Goal: Transaction & Acquisition: Book appointment/travel/reservation

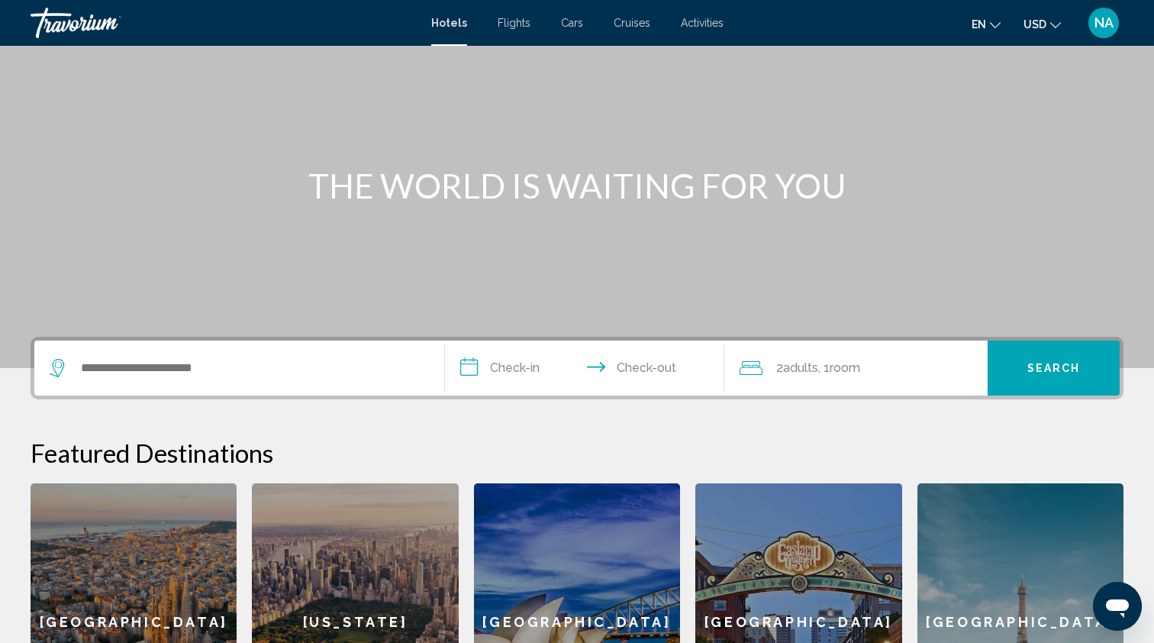
scroll to position [98, 0]
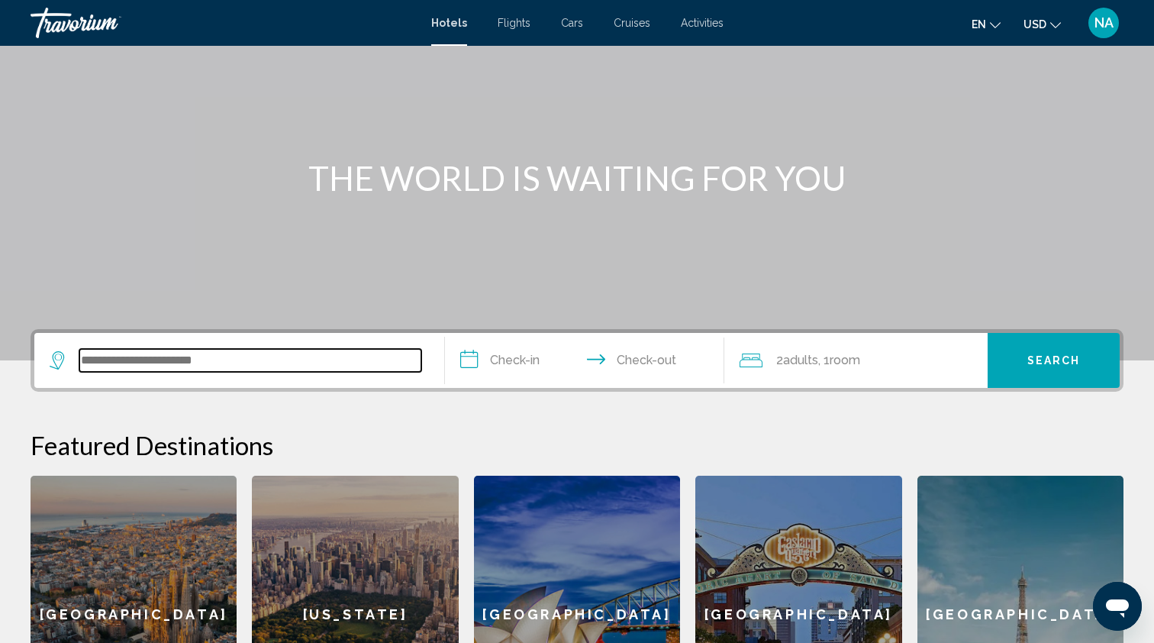
click at [395, 363] on input "Search widget" at bounding box center [250, 360] width 342 height 23
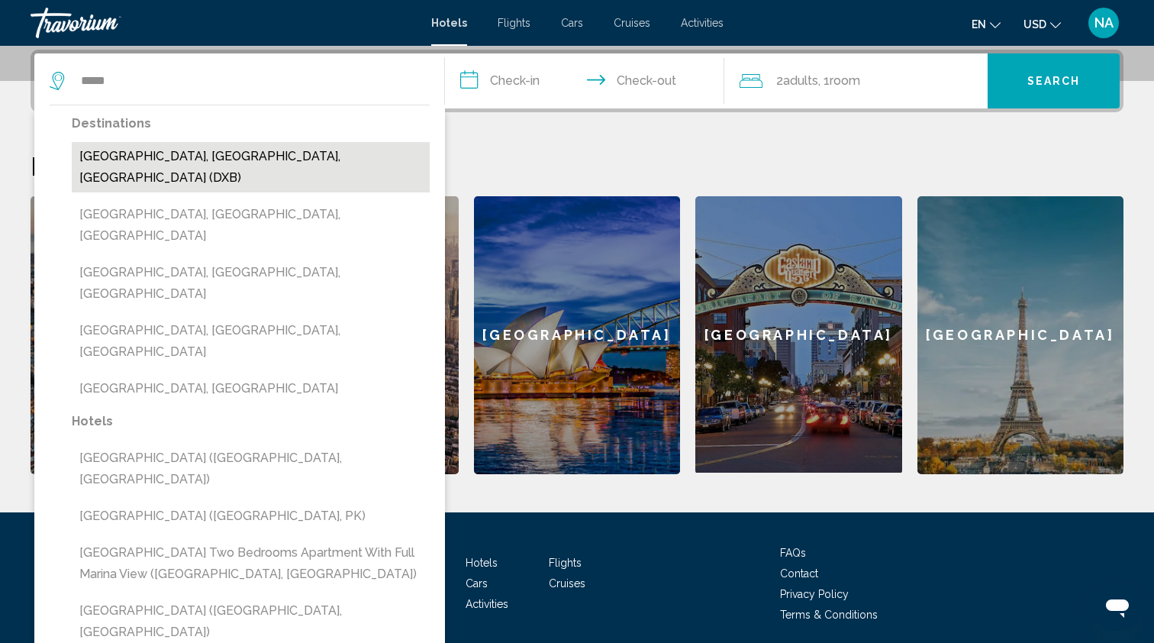
drag, startPoint x: 469, startPoint y: 75, endPoint x: 100, endPoint y: 156, distance: 377.6
click at [100, 156] on button "[GEOGRAPHIC_DATA], [GEOGRAPHIC_DATA], [GEOGRAPHIC_DATA] (DXB)" at bounding box center [251, 167] width 358 height 50
type input "**********"
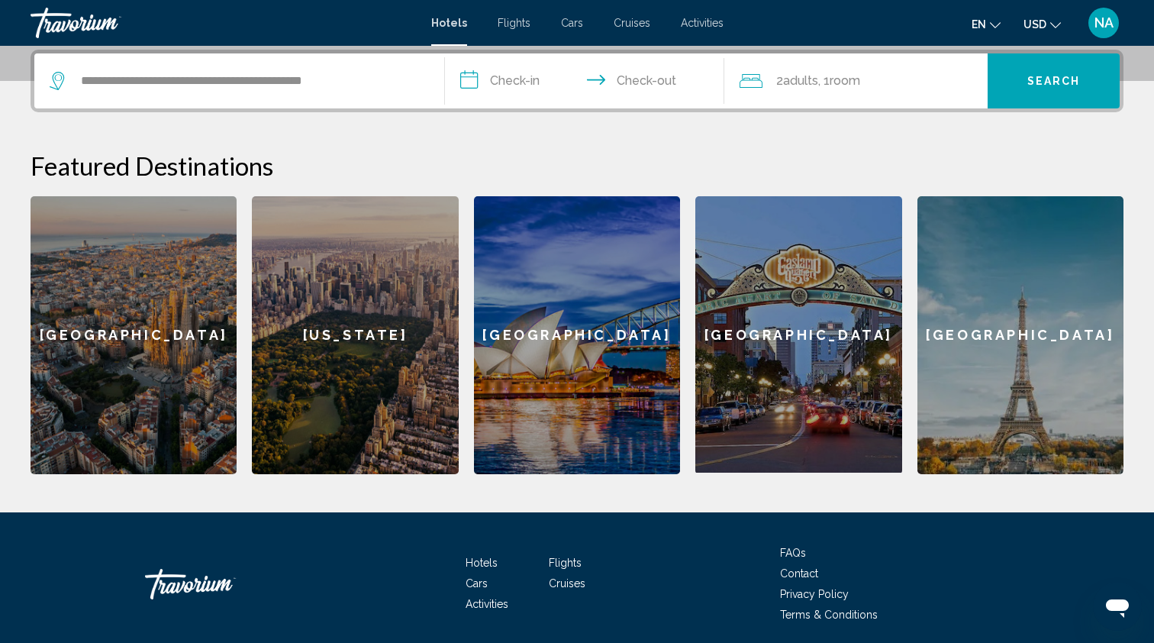
click at [488, 76] on input "**********" at bounding box center [587, 83] width 285 height 60
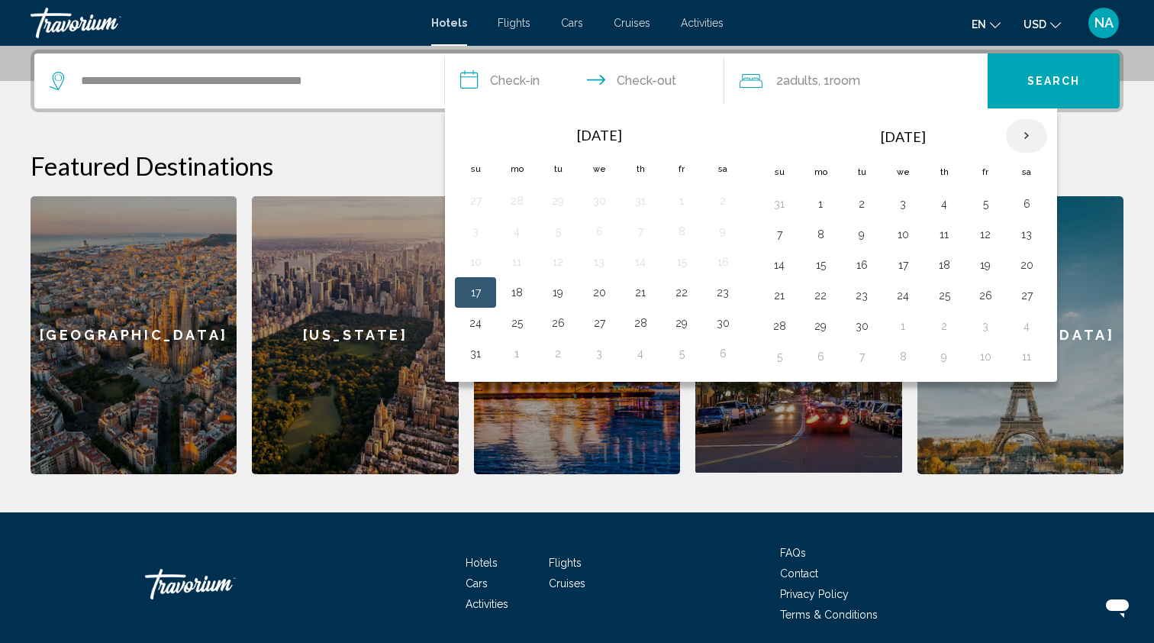
click at [1026, 129] on th "Next month" at bounding box center [1026, 136] width 41 height 34
click at [865, 231] on button "7" at bounding box center [862, 234] width 24 height 21
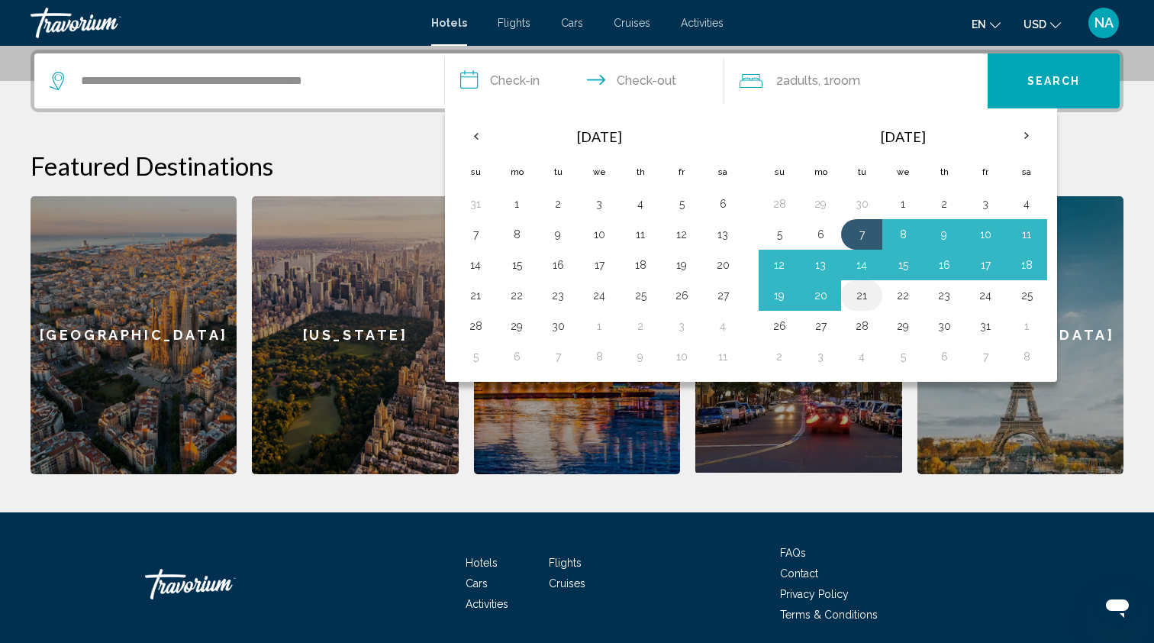
click at [863, 292] on button "21" at bounding box center [862, 295] width 24 height 21
type input "**********"
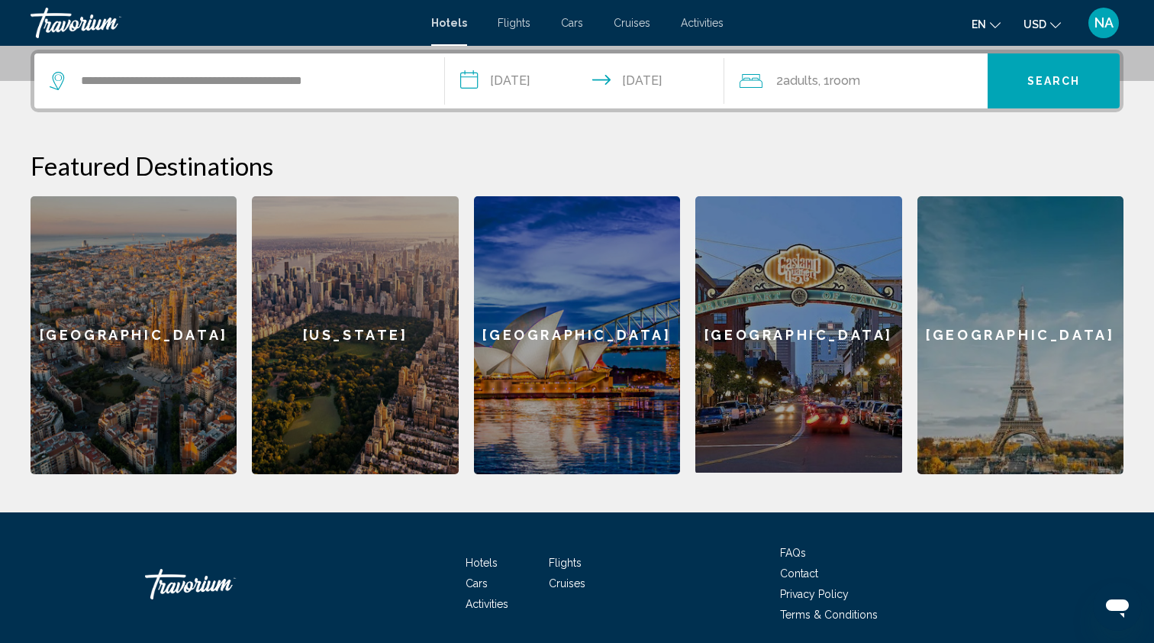
click at [834, 85] on span ", 1 Room rooms" at bounding box center [839, 80] width 42 height 21
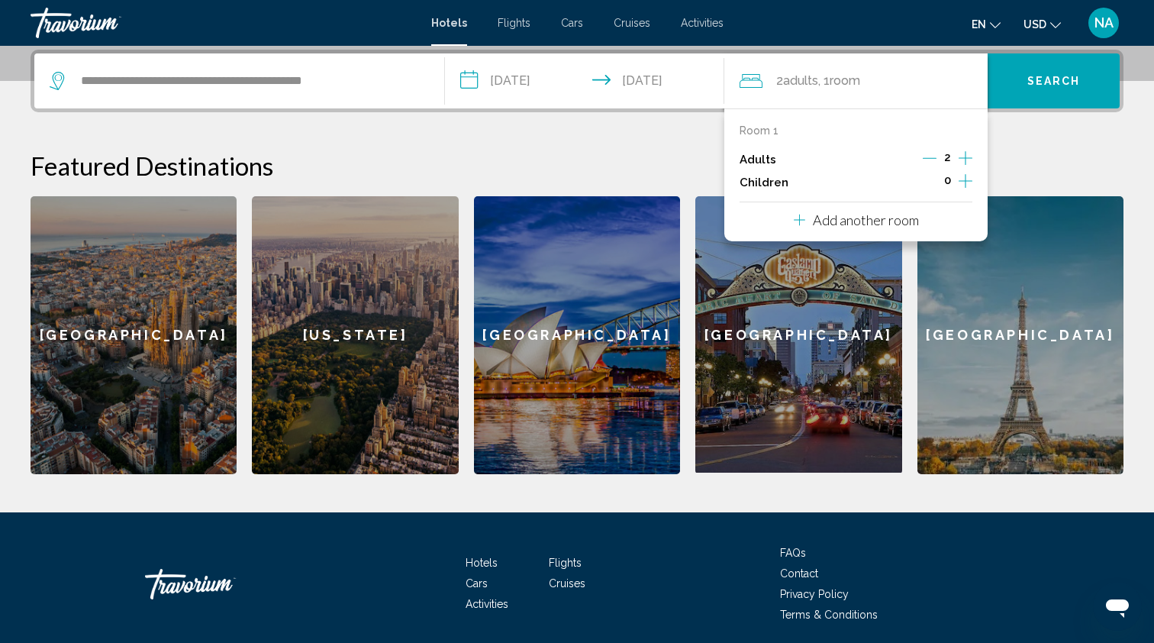
click at [969, 183] on icon "Increment children" at bounding box center [966, 181] width 14 height 18
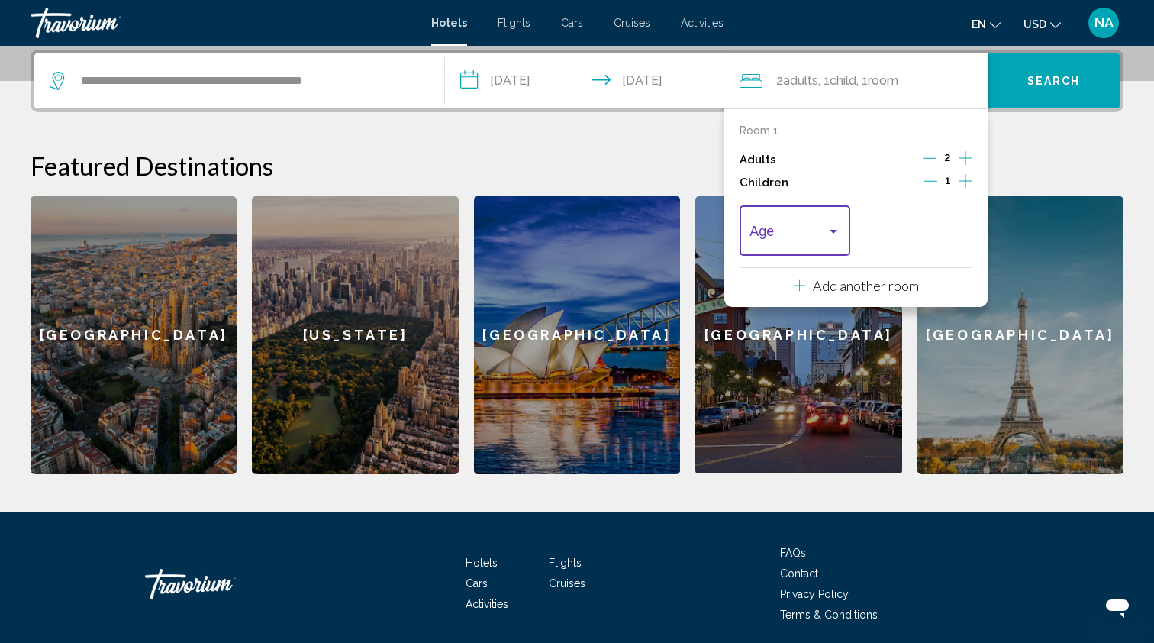
click at [789, 232] on span "Travelers: 2 adults, 1 child" at bounding box center [788, 234] width 76 height 15
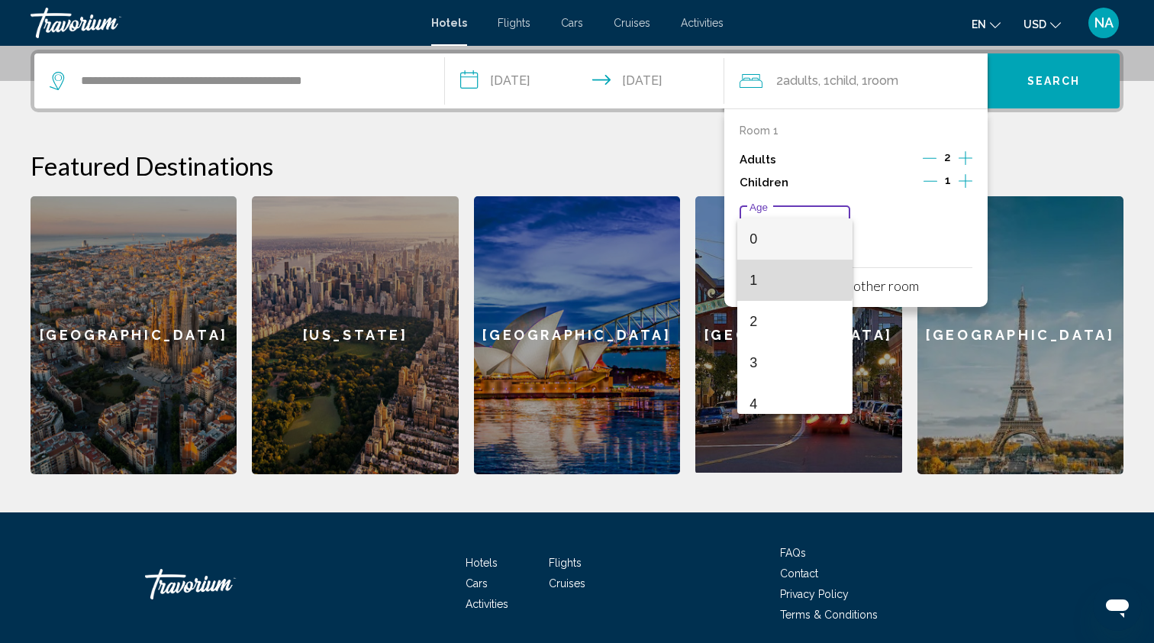
click at [754, 276] on span "1" at bounding box center [795, 280] width 90 height 41
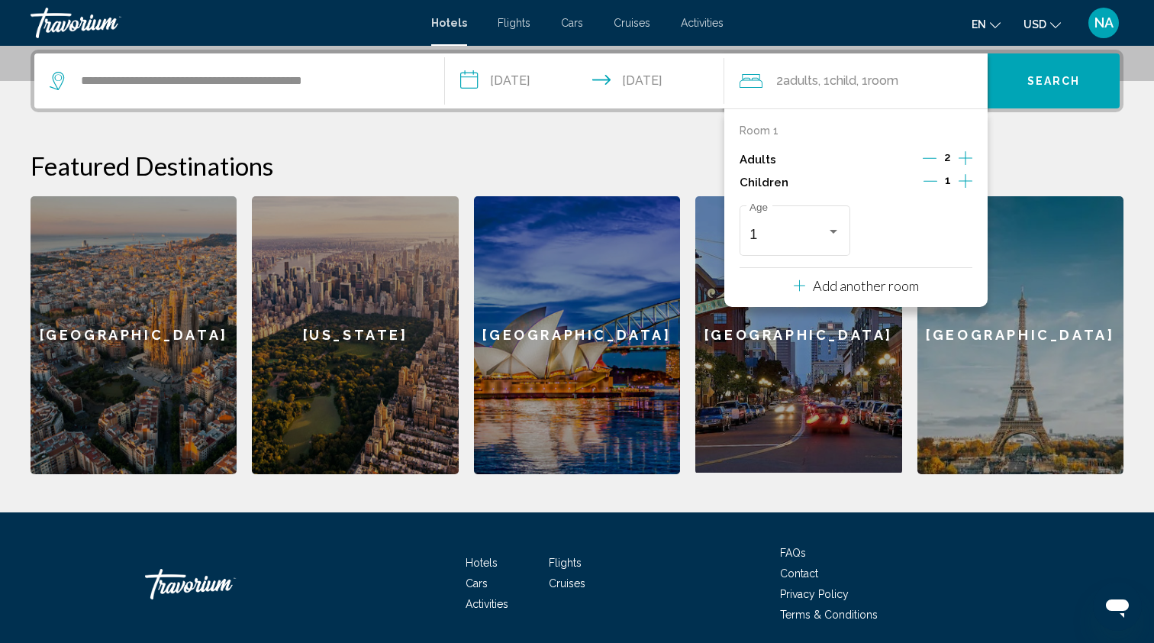
click at [1059, 79] on span "Search" at bounding box center [1053, 82] width 53 height 12
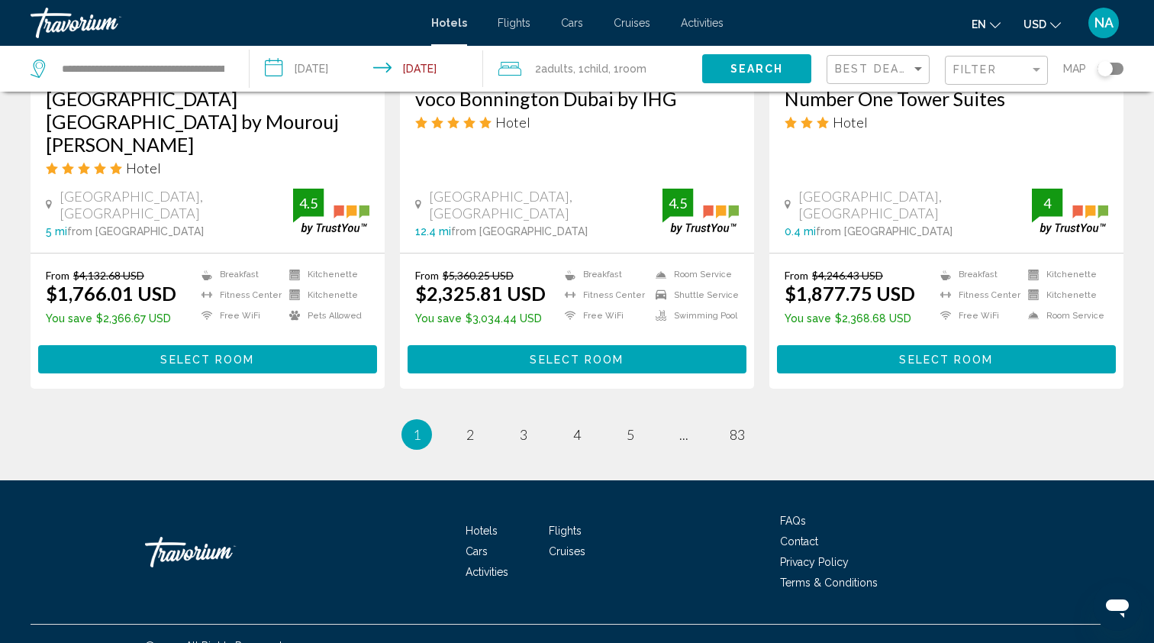
scroll to position [2000, 0]
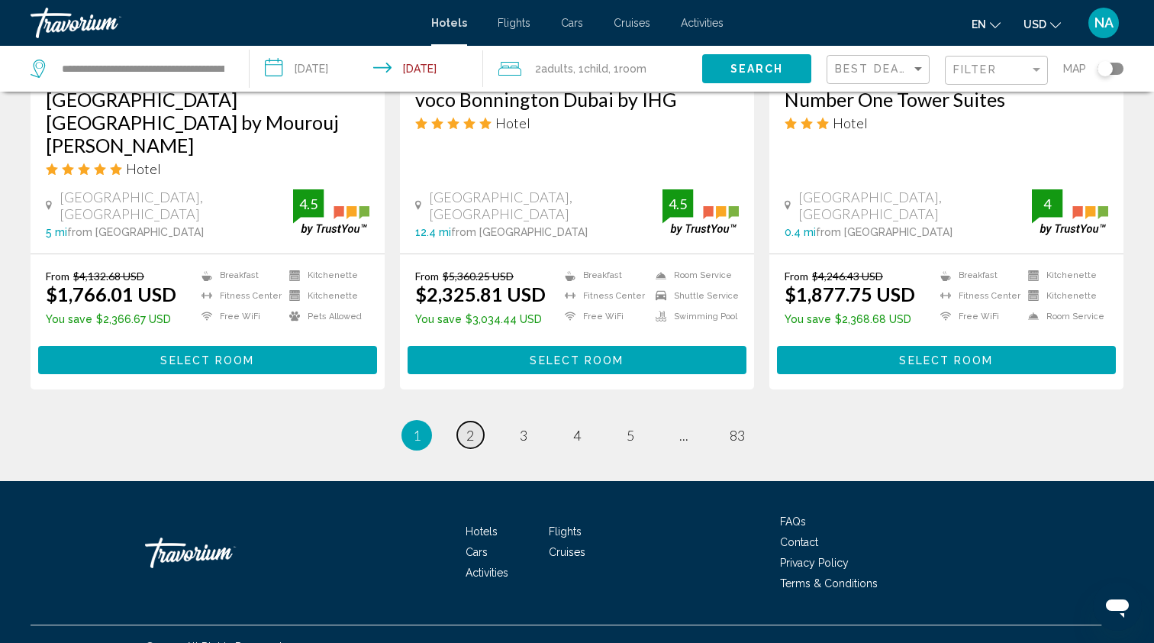
click at [467, 427] on span "2" at bounding box center [470, 435] width 8 height 17
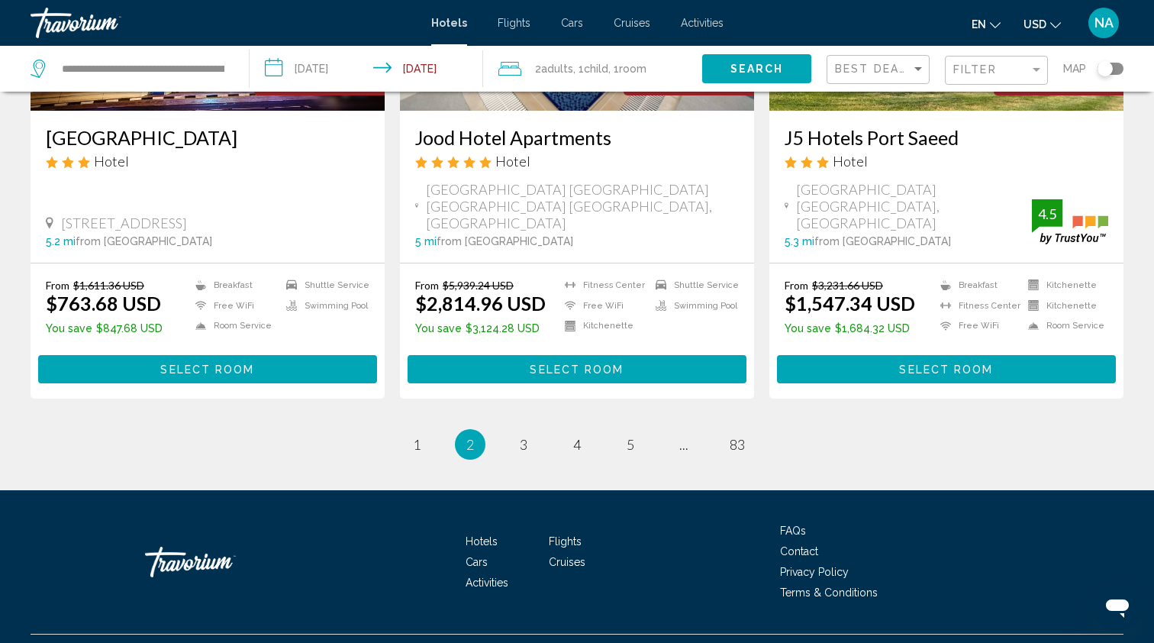
scroll to position [1956, 0]
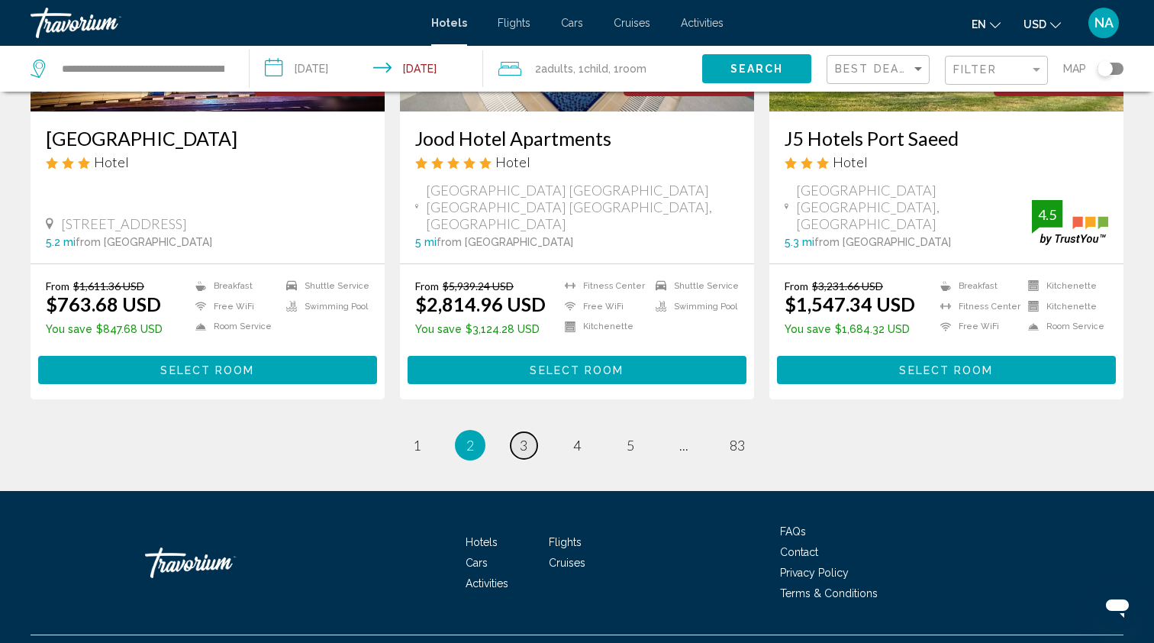
click at [527, 437] on span "3" at bounding box center [524, 445] width 8 height 17
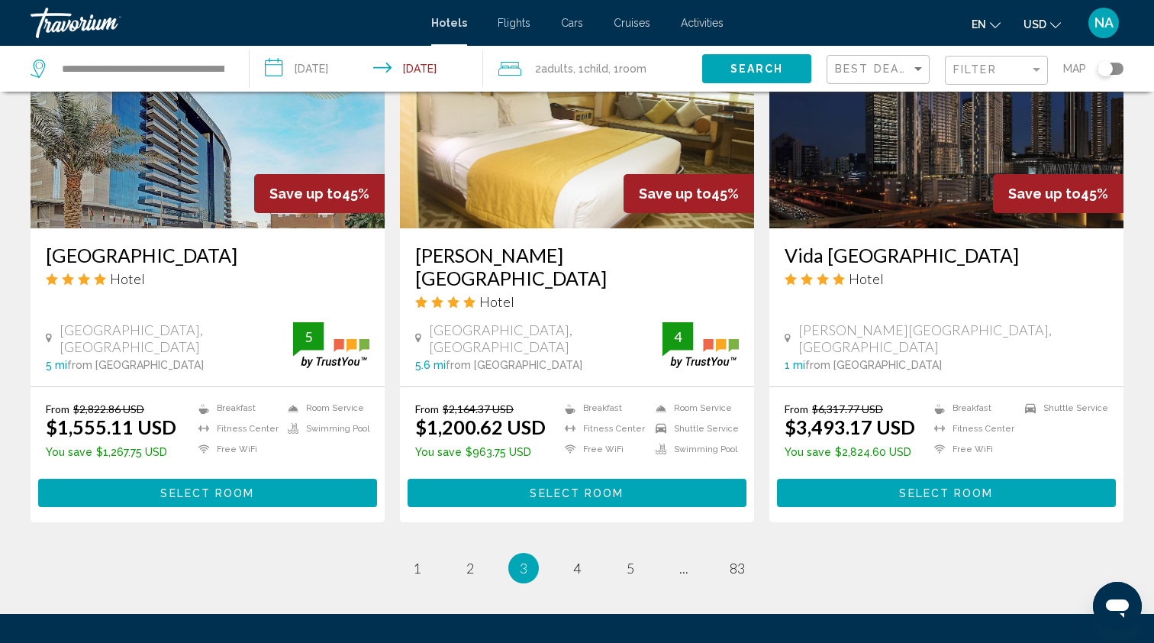
scroll to position [1950, 0]
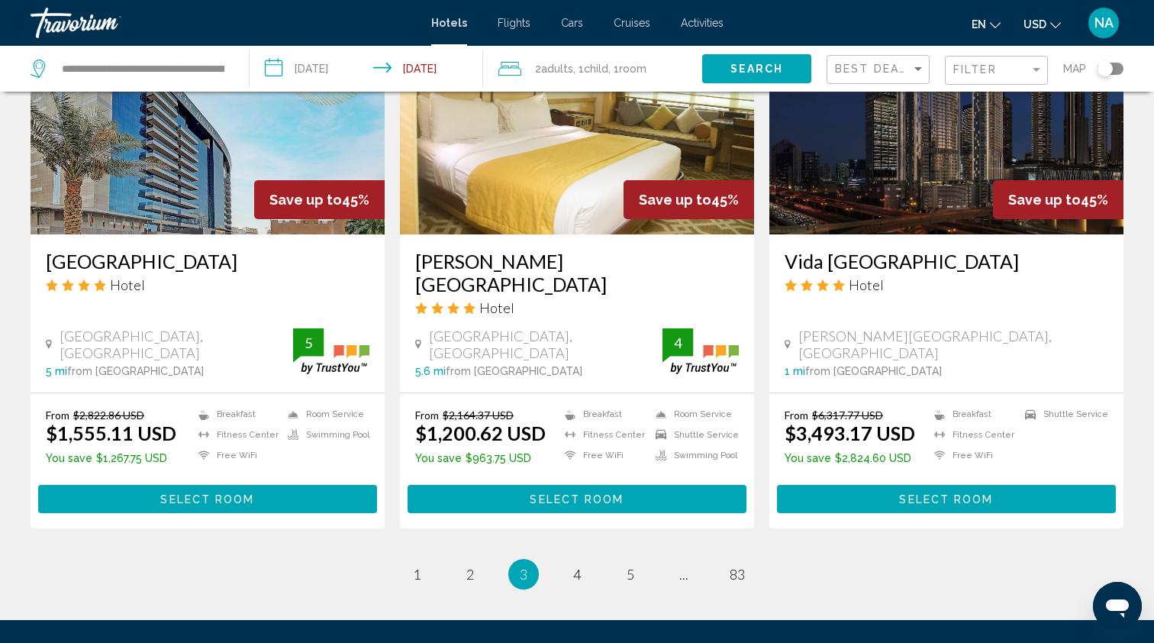
click at [524, 566] on span "3" at bounding box center [524, 574] width 8 height 17
click at [576, 566] on span "4" at bounding box center [577, 574] width 8 height 17
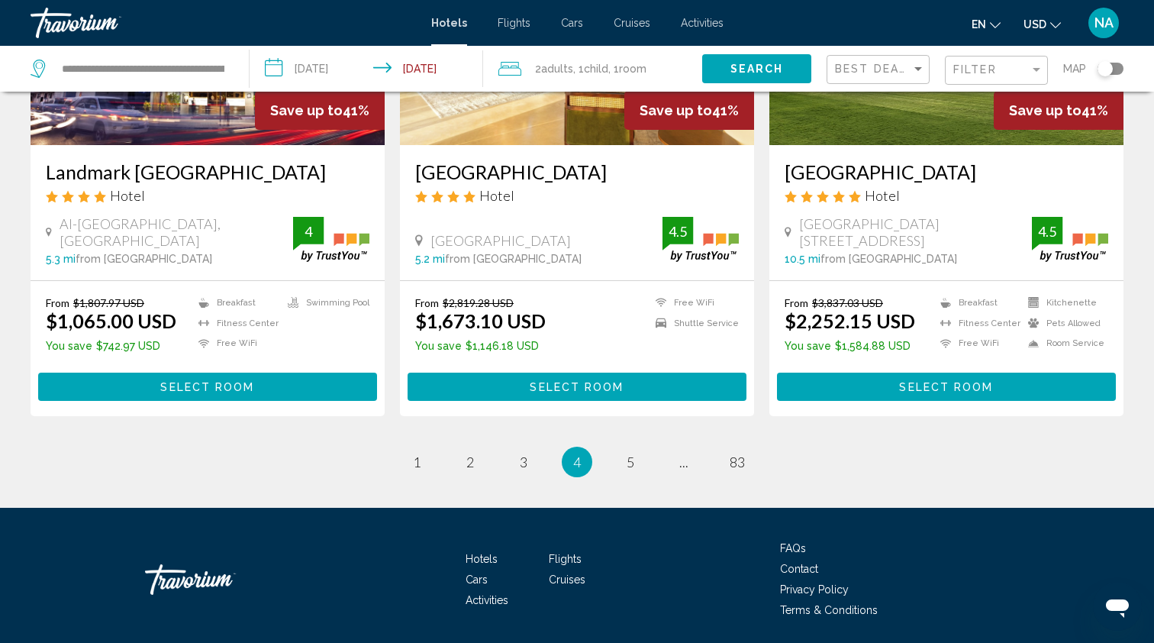
scroll to position [1977, 0]
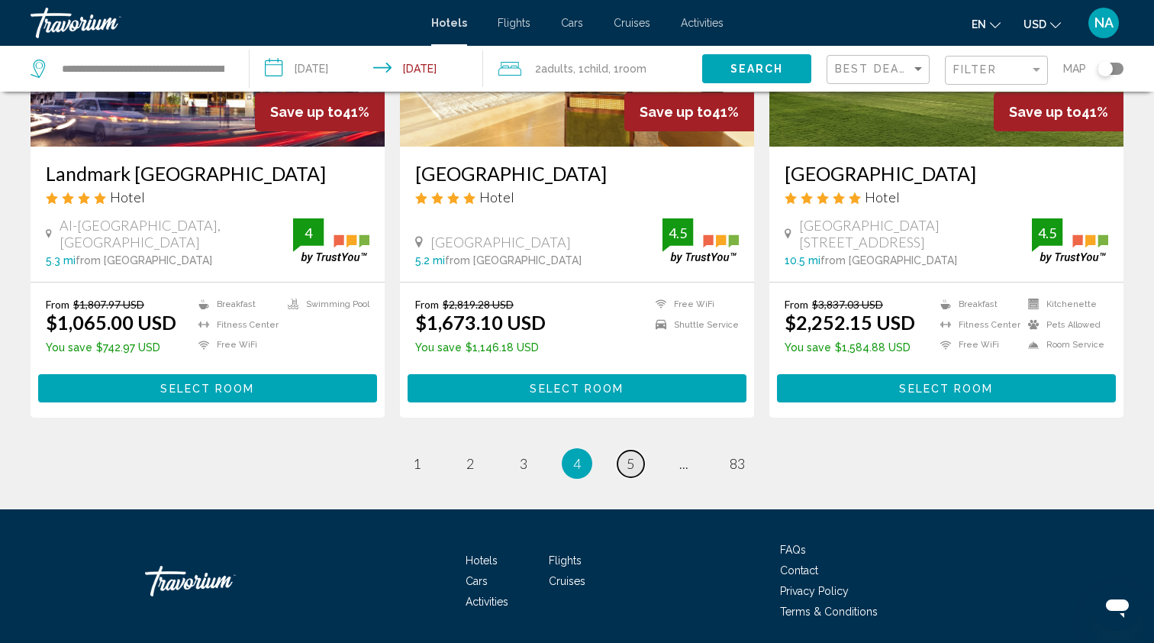
click at [630, 455] on span "5" at bounding box center [631, 463] width 8 height 17
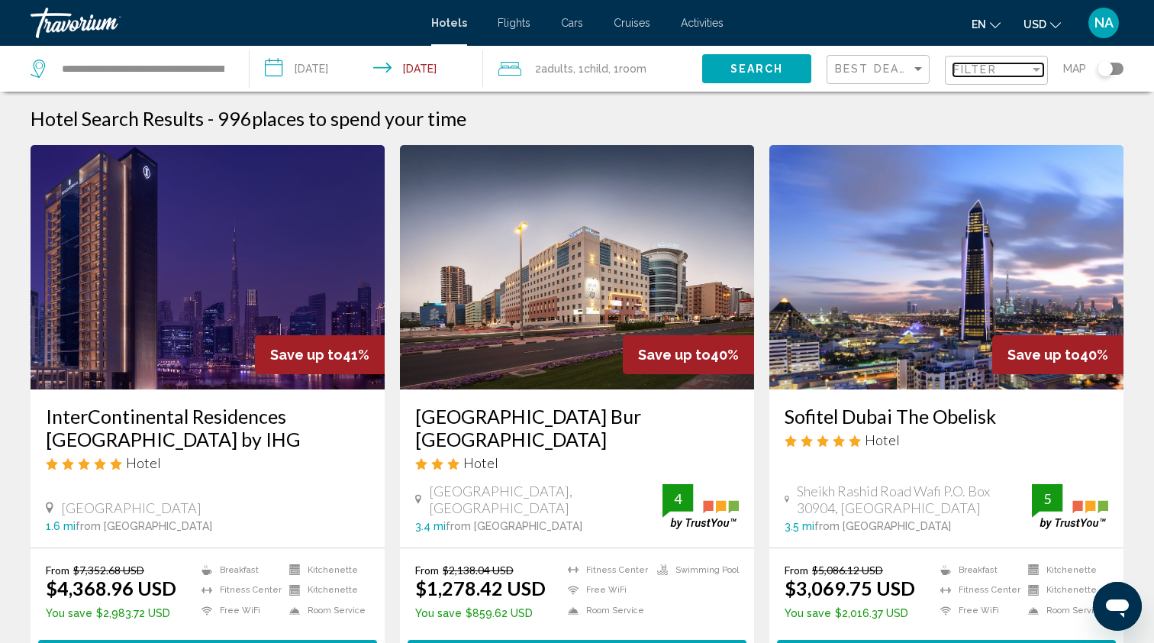
click at [1037, 68] on div "Filter" at bounding box center [1037, 70] width 8 height 4
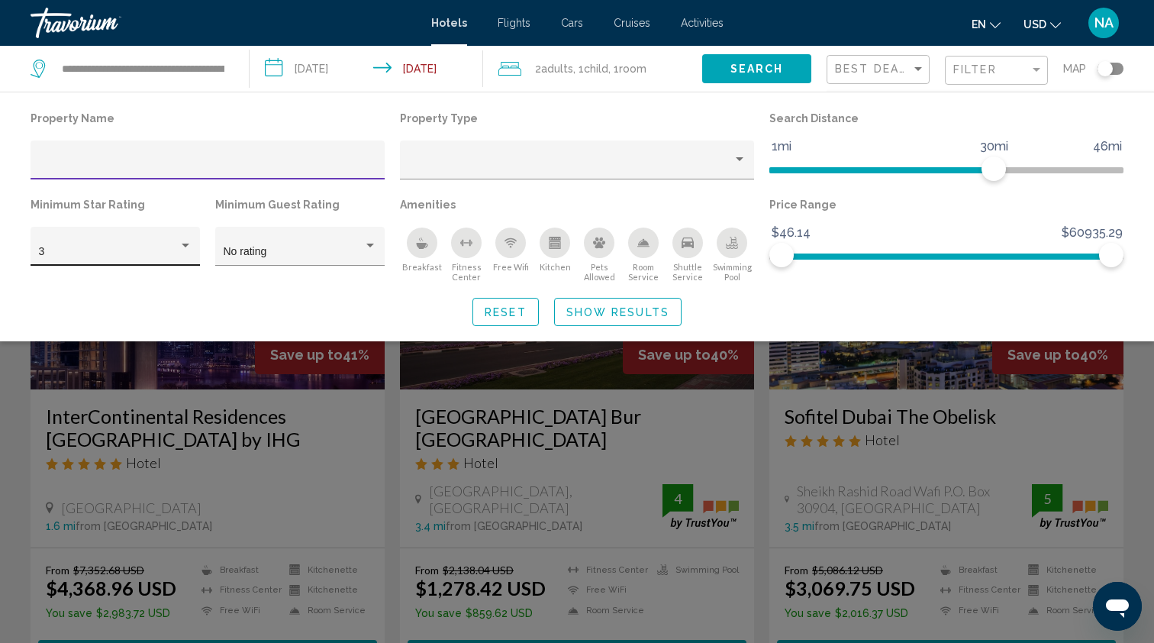
click at [183, 244] on div "Hotel Filters" at bounding box center [186, 246] width 14 height 12
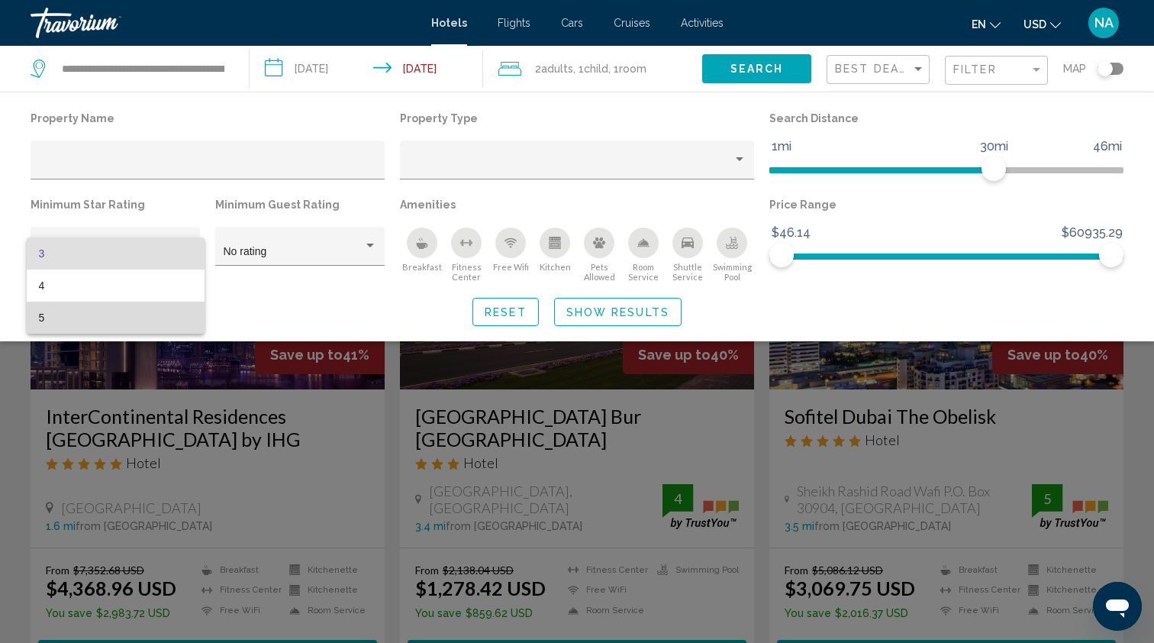
click at [52, 316] on span "5" at bounding box center [115, 318] width 153 height 32
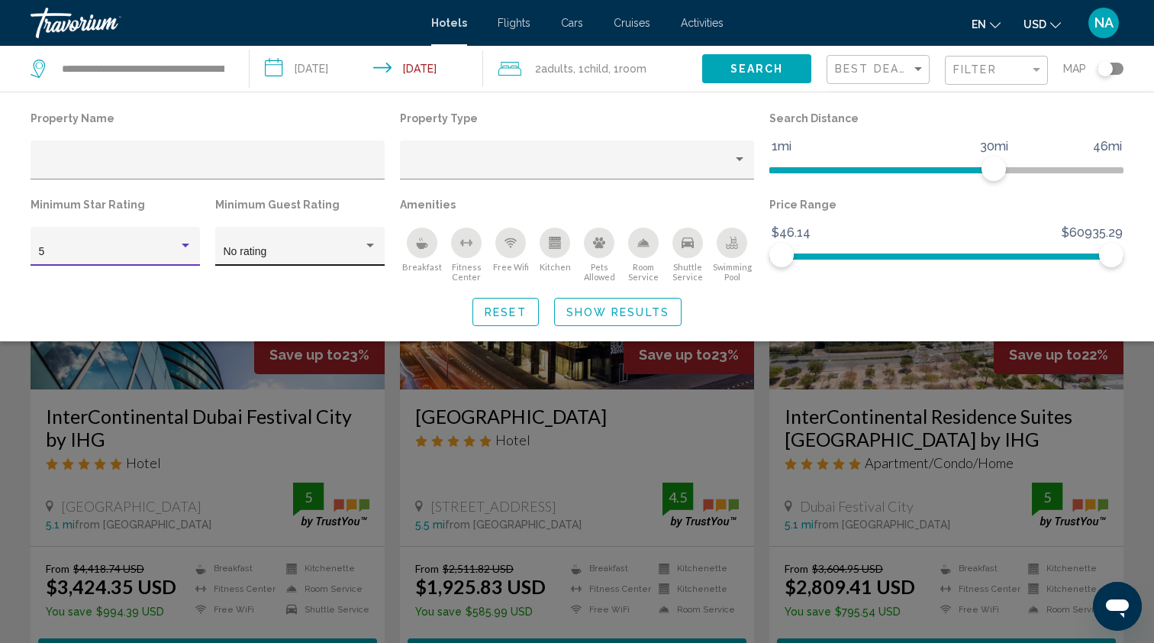
click at [369, 245] on div "Hotel Filters" at bounding box center [370, 246] width 8 height 4
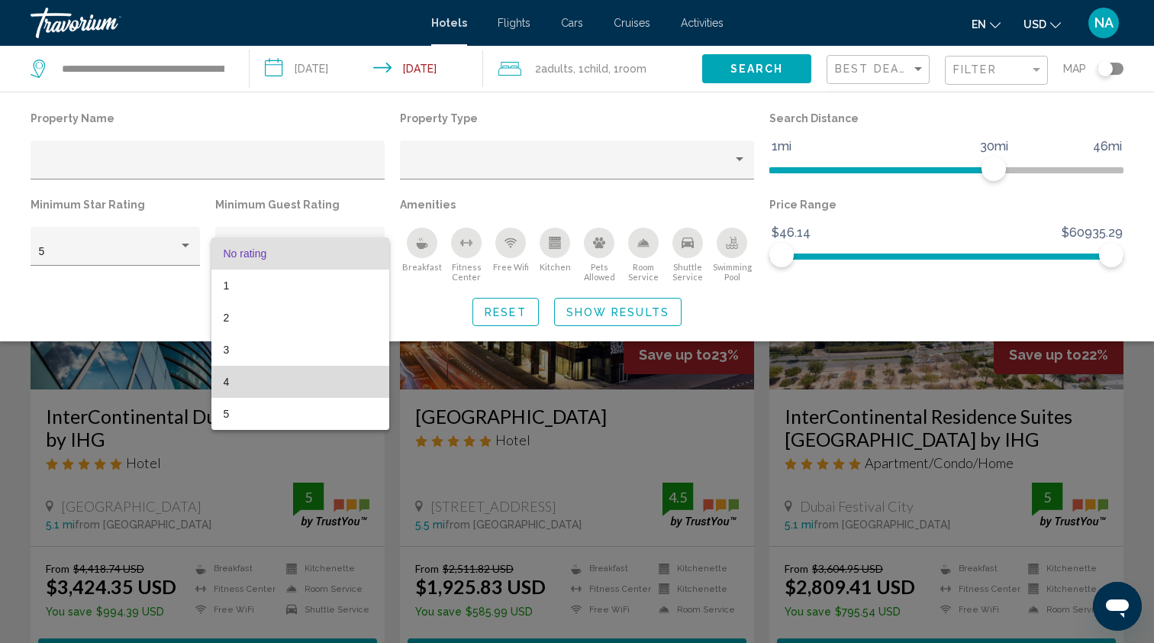
click at [234, 382] on span "4" at bounding box center [300, 382] width 153 height 32
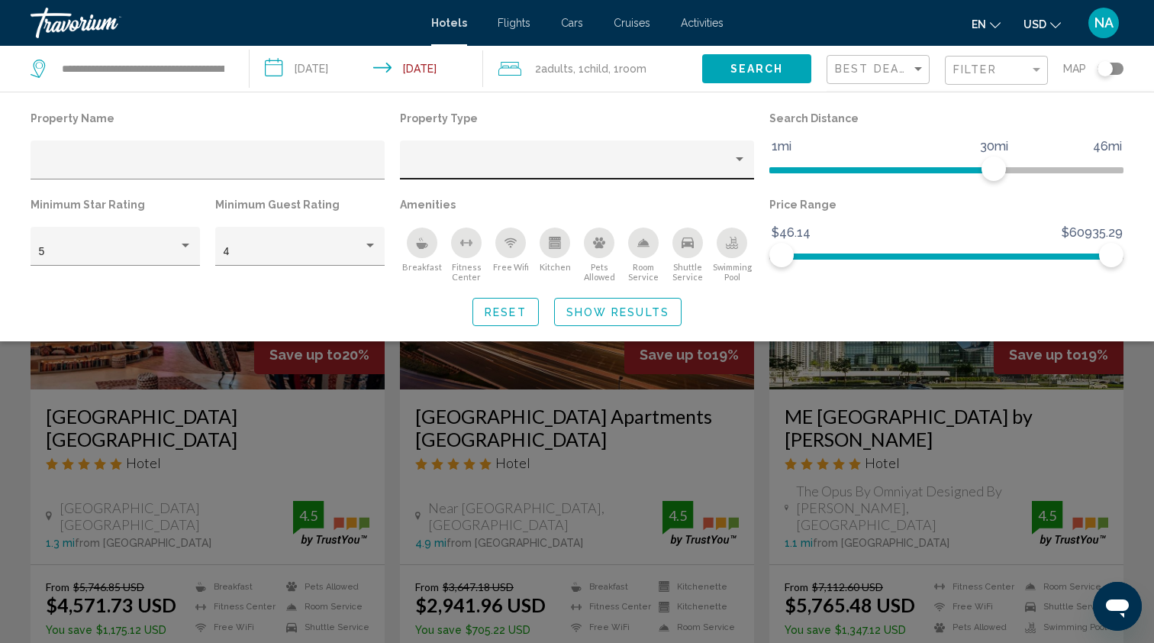
click at [747, 161] on div "Hotel Filters" at bounding box center [577, 159] width 354 height 39
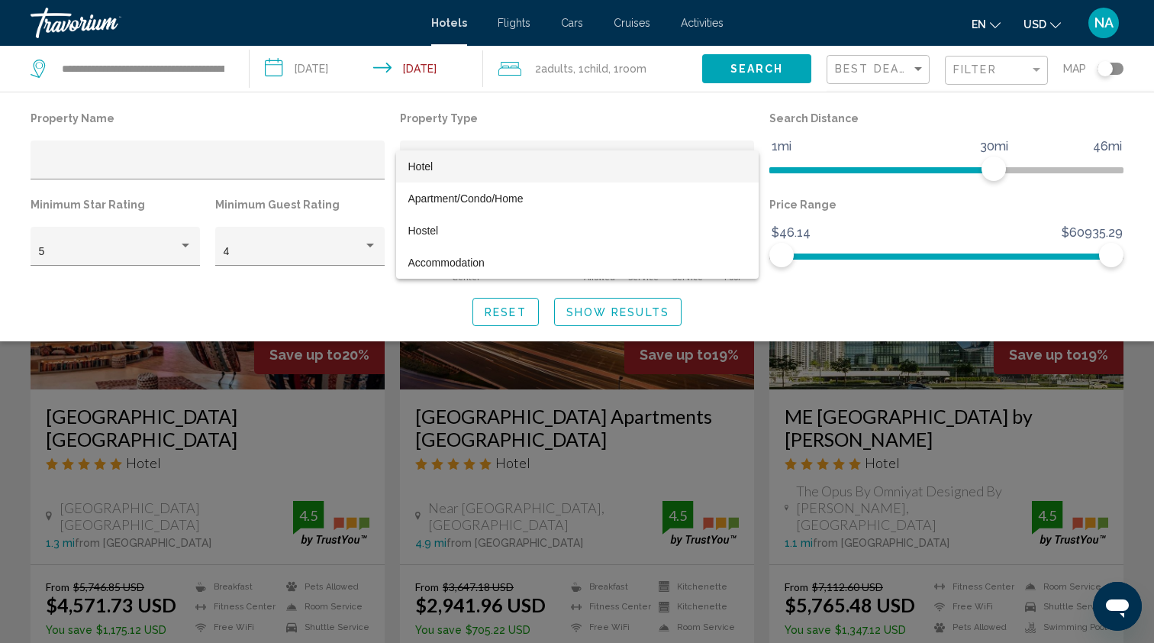
click at [479, 169] on span "Hotel" at bounding box center [577, 166] width 338 height 32
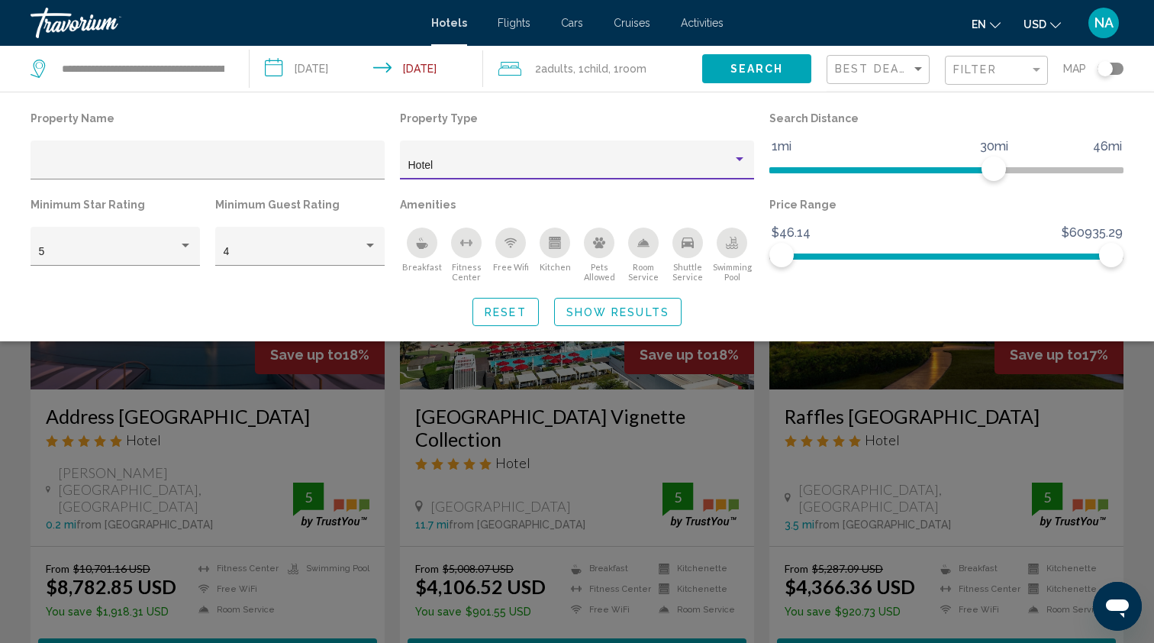
click at [418, 247] on icon "Breakfast" at bounding box center [422, 246] width 11 height 6
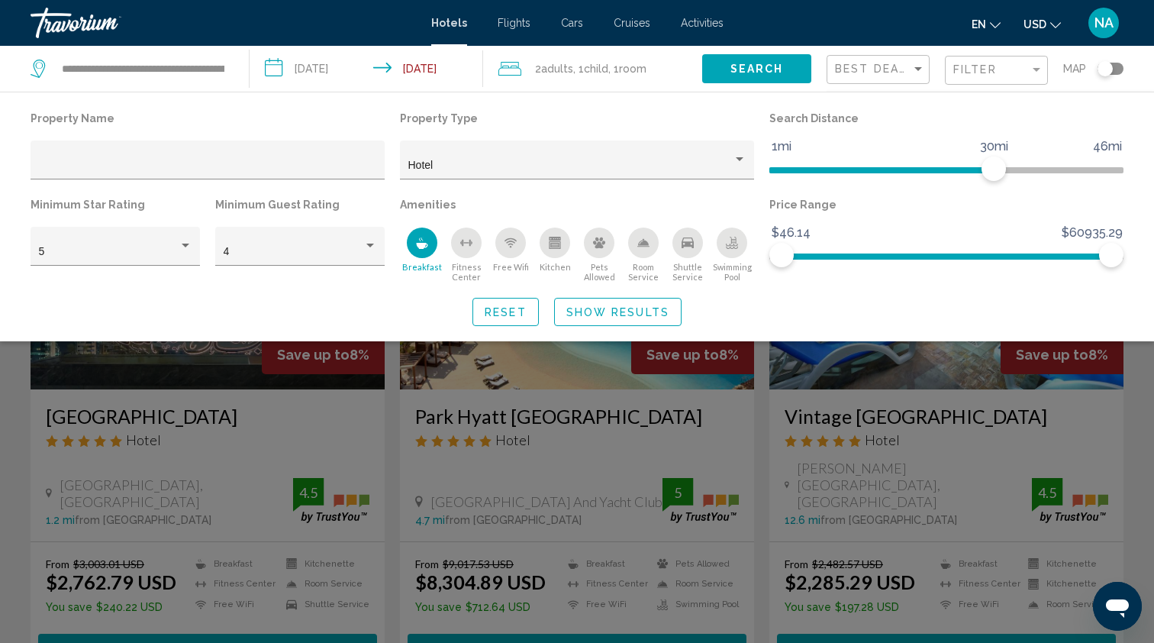
click at [515, 241] on icon "Free Wifi" at bounding box center [511, 240] width 12 height 4
drag, startPoint x: 1113, startPoint y: 256, endPoint x: 842, endPoint y: 260, distance: 271.0
click at [842, 260] on span "Hotel Filters" at bounding box center [840, 255] width 24 height 24
click at [634, 314] on span "Show Results" at bounding box center [617, 312] width 103 height 12
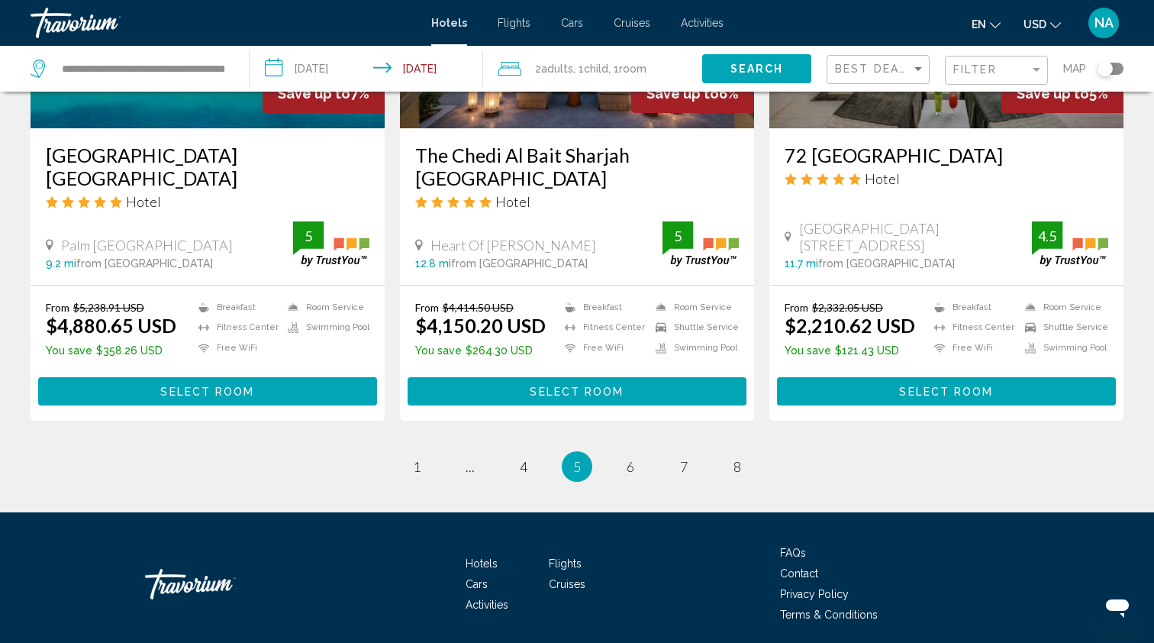
scroll to position [1977, 0]
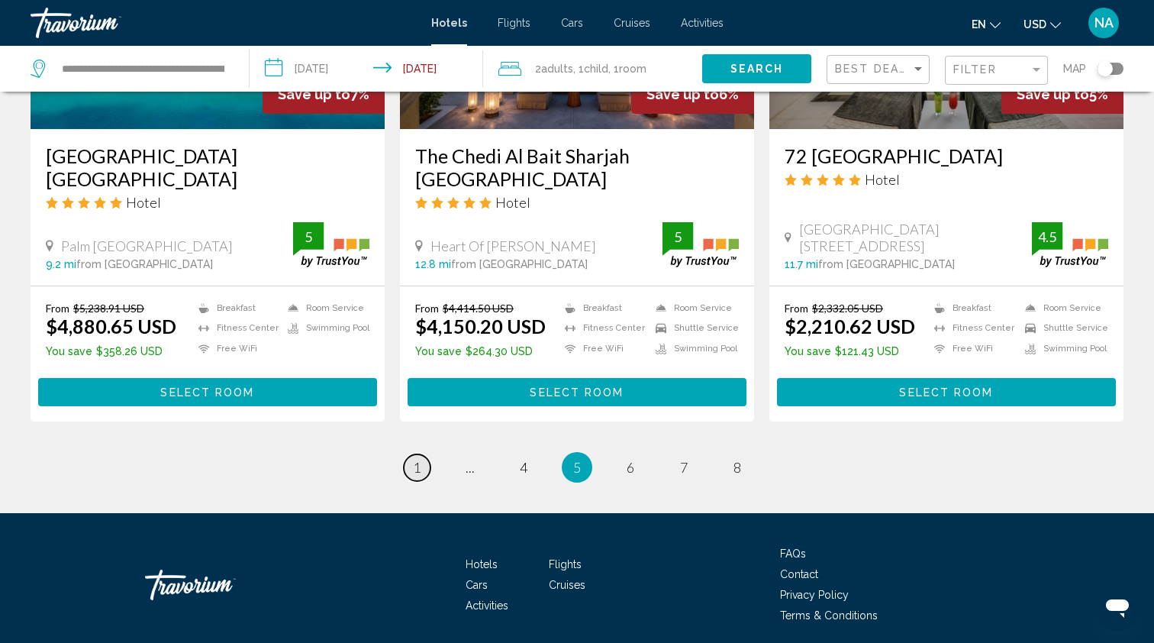
click at [413, 459] on span "1" at bounding box center [417, 467] width 8 height 17
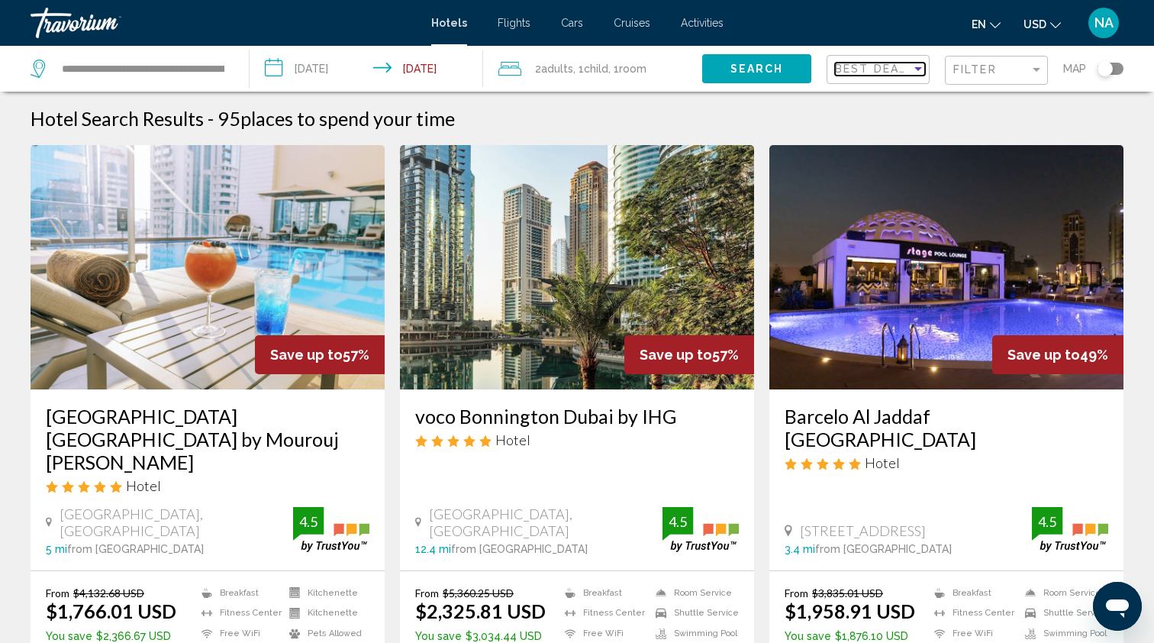
click at [911, 69] on div "Sort by" at bounding box center [918, 69] width 14 height 12
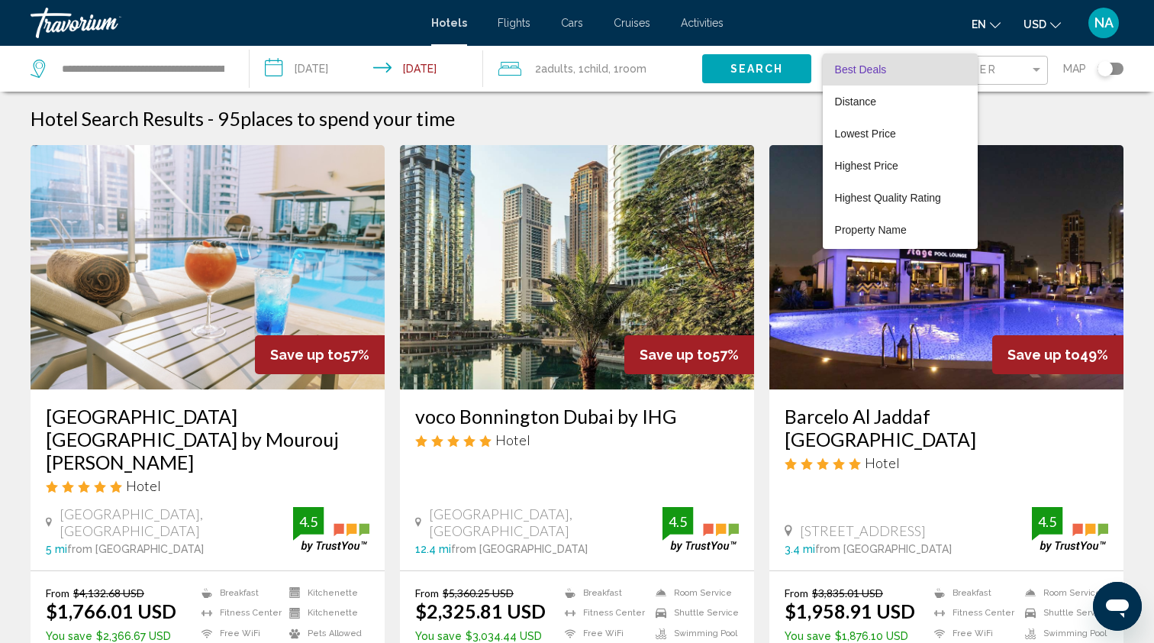
click at [889, 61] on span "Best Deals" at bounding box center [900, 69] width 131 height 32
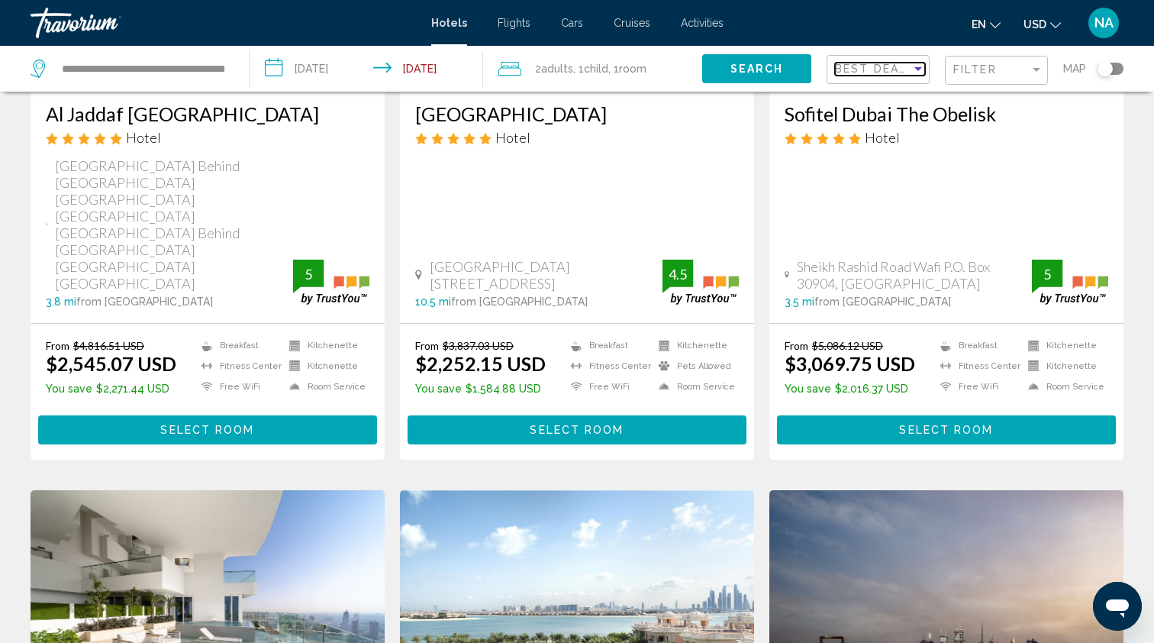
scroll to position [895, 0]
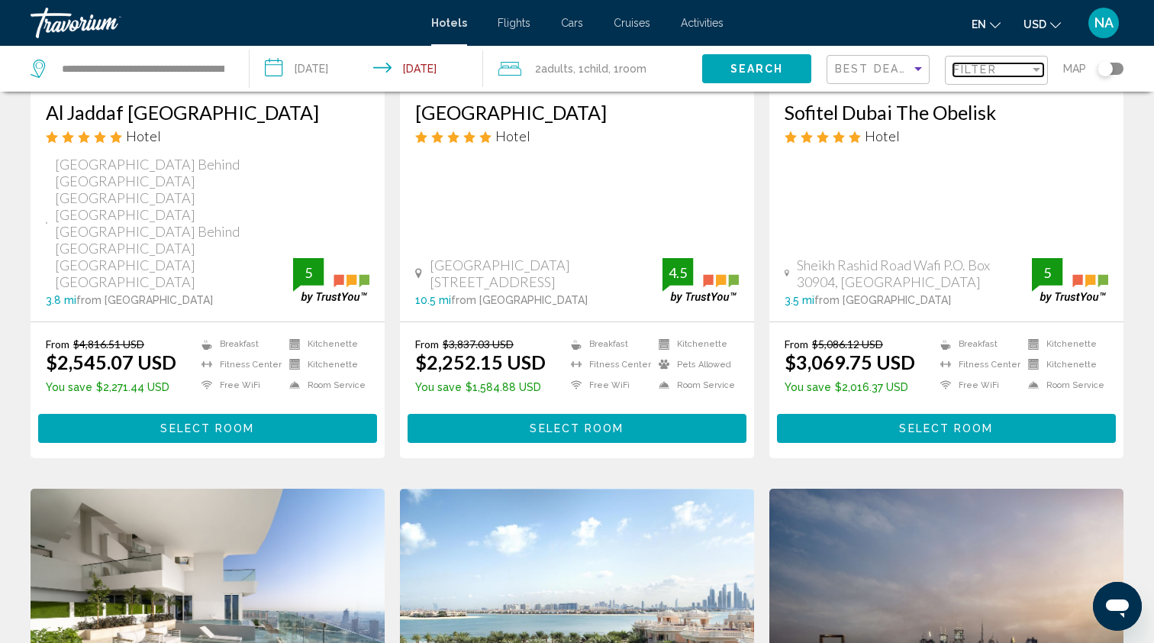
click at [1037, 72] on div "Filter" at bounding box center [1037, 70] width 8 height 4
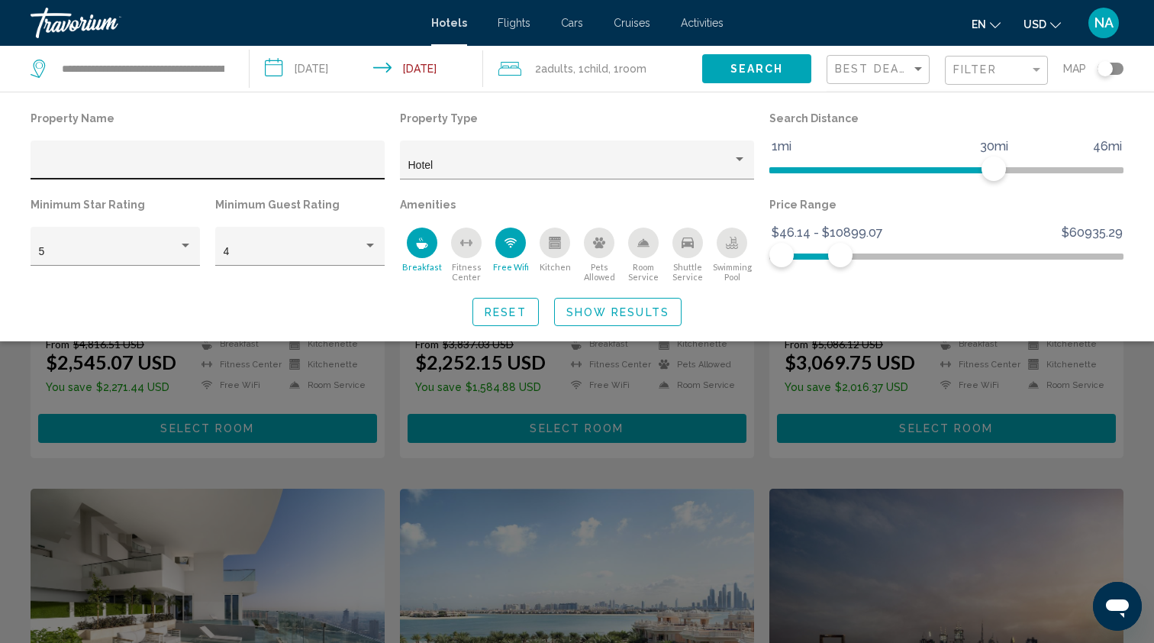
click at [227, 156] on div "Hotel Filters" at bounding box center [208, 164] width 338 height 31
click at [251, 169] on input "Hotel Filters" at bounding box center [208, 166] width 338 height 12
drag, startPoint x: 992, startPoint y: 166, endPoint x: 851, endPoint y: 172, distance: 140.6
click at [851, 172] on span "Hotel Filters" at bounding box center [847, 168] width 24 height 24
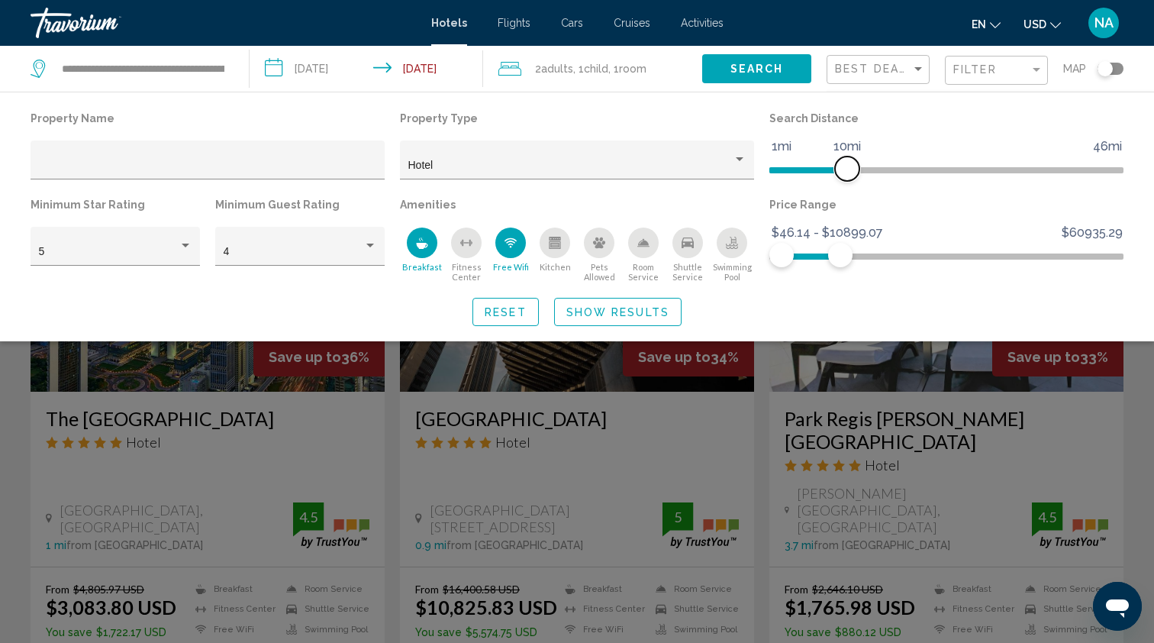
scroll to position [1198, 0]
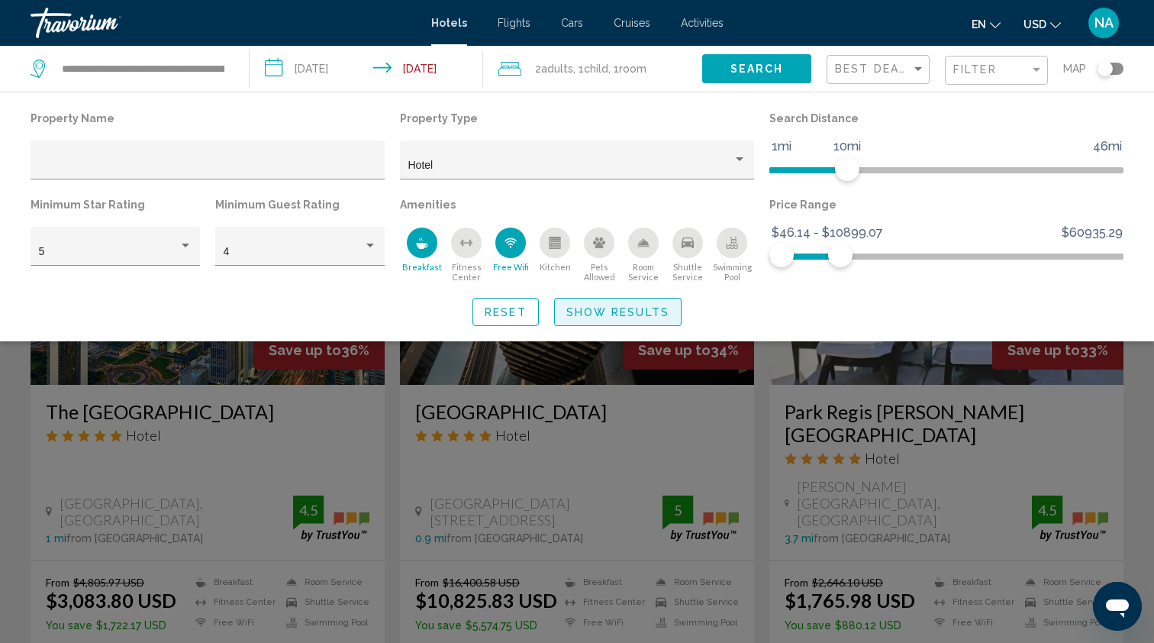
click at [635, 316] on span "Show Results" at bounding box center [617, 312] width 103 height 12
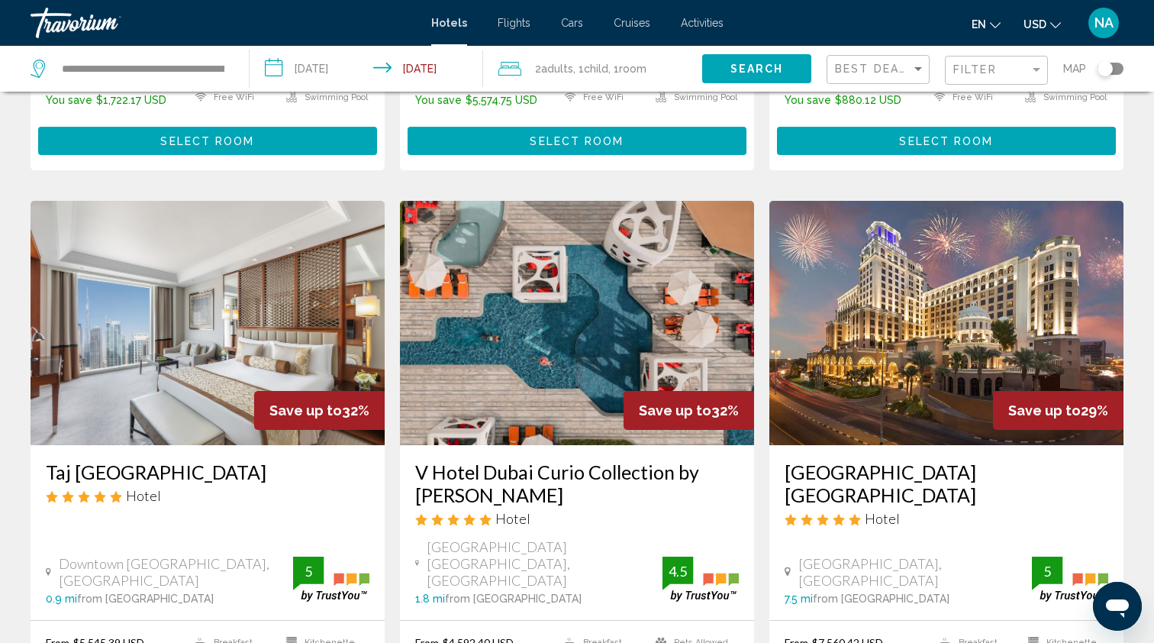
scroll to position [1721, 0]
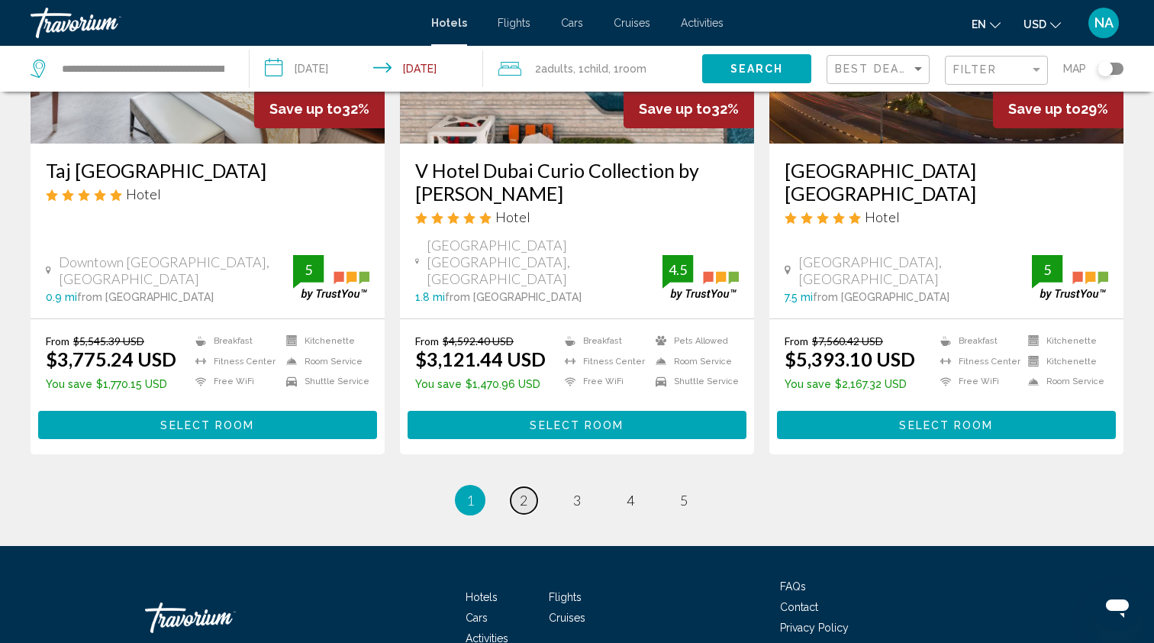
click at [523, 492] on span "2" at bounding box center [524, 500] width 8 height 17
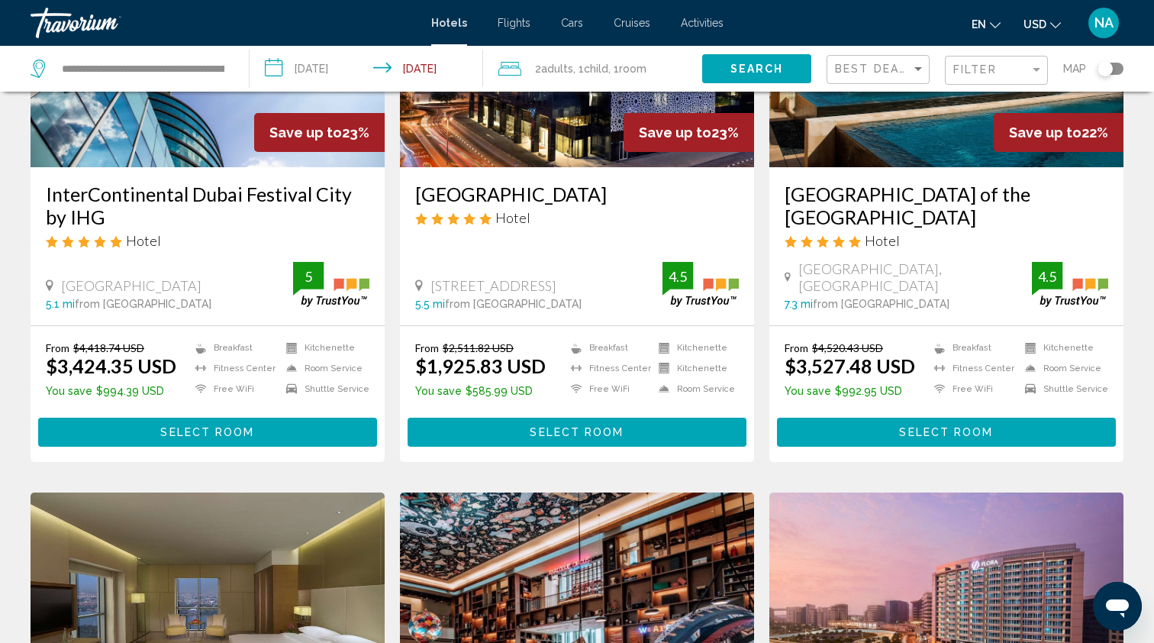
scroll to position [779, 0]
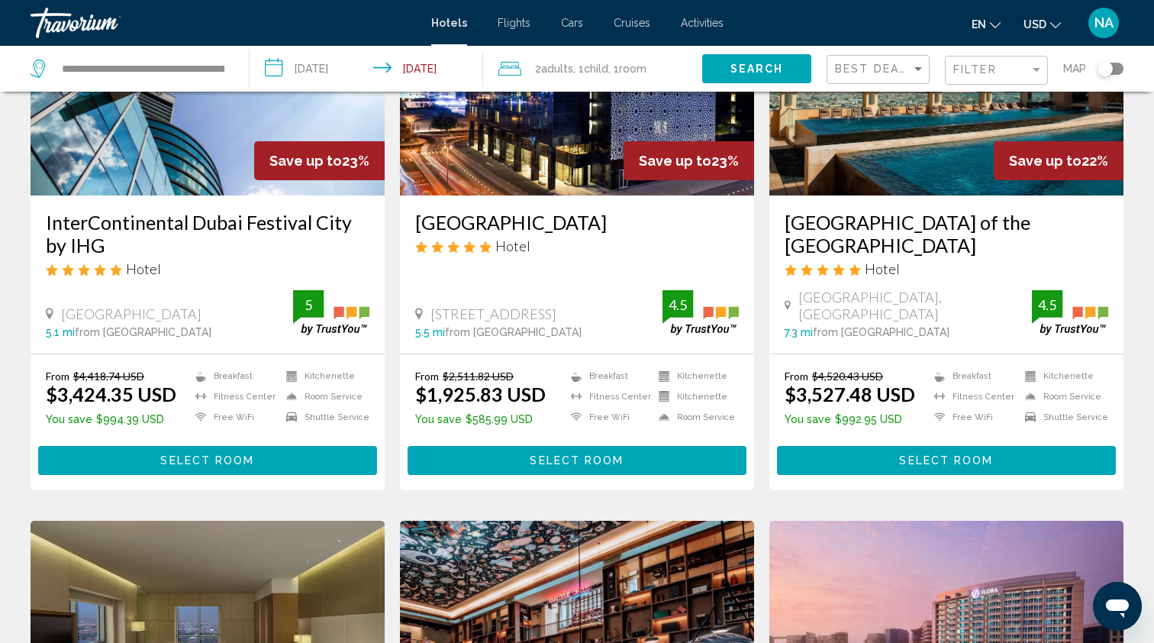
click at [647, 69] on span "Room" at bounding box center [632, 69] width 27 height 12
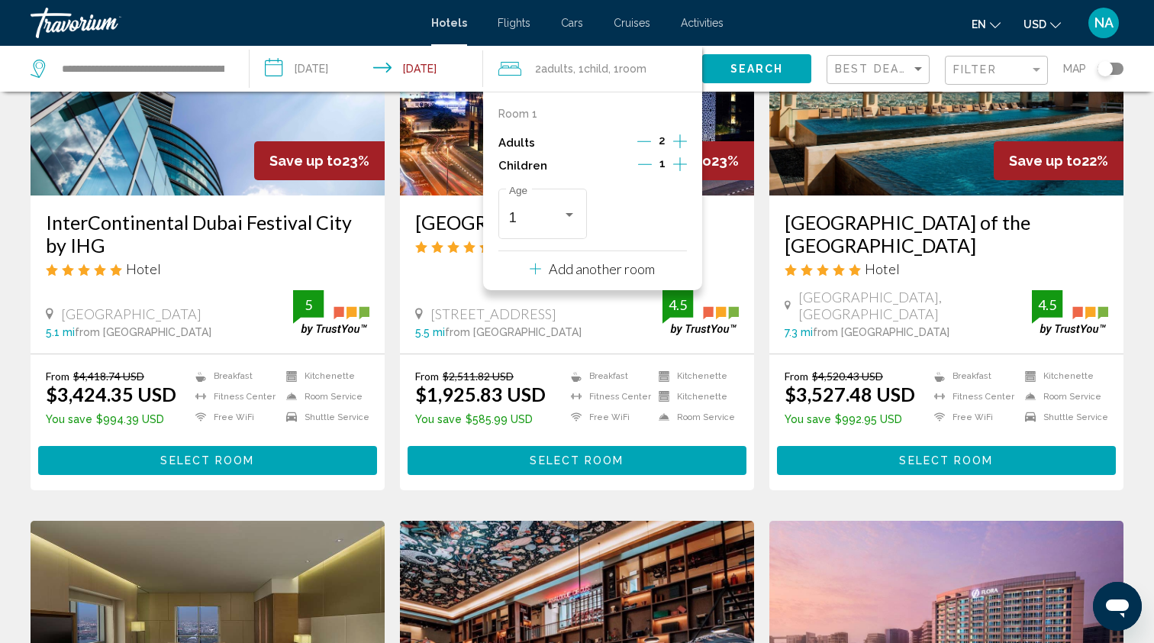
click at [678, 166] on icon "Increment children" at bounding box center [680, 164] width 14 height 18
click at [652, 220] on span "Travelers: 2 adults, 2 children" at bounding box center [635, 217] width 54 height 15
click at [618, 314] on span "5" at bounding box center [642, 315] width 68 height 41
click at [769, 63] on span "Search" at bounding box center [757, 68] width 53 height 12
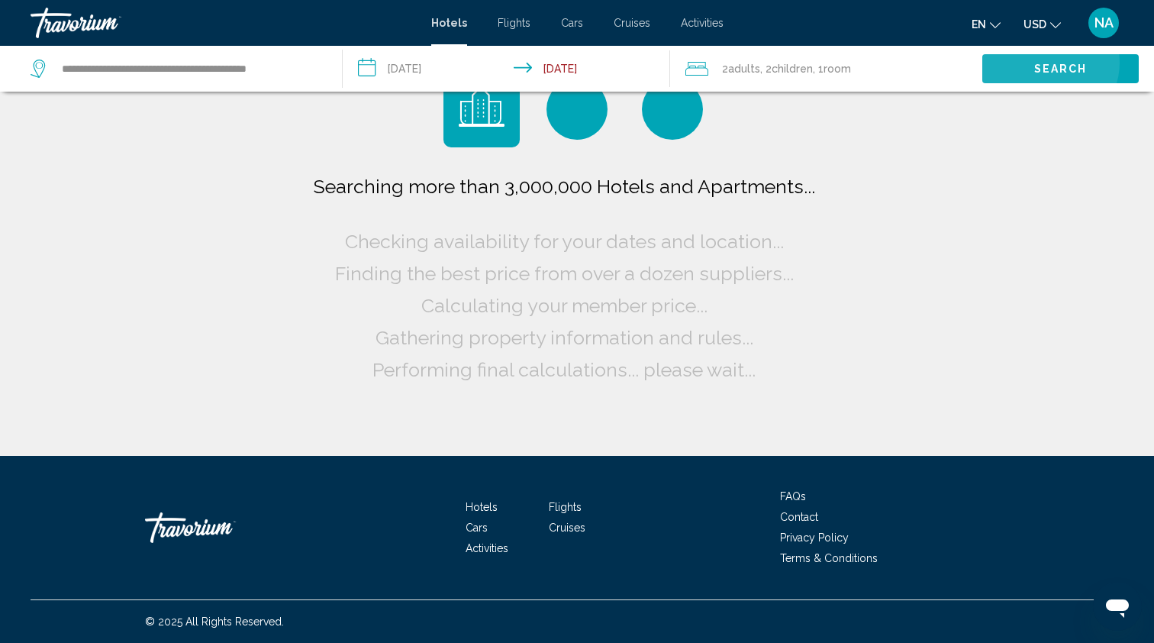
scroll to position [0, 0]
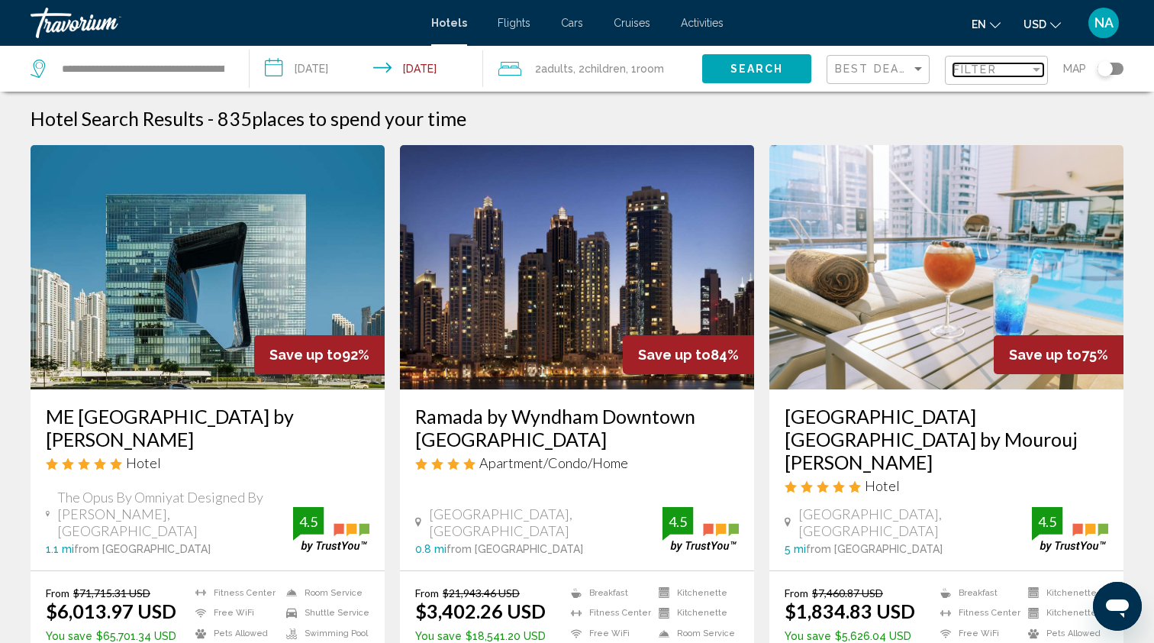
click at [1036, 74] on div "Filter" at bounding box center [1037, 69] width 14 height 12
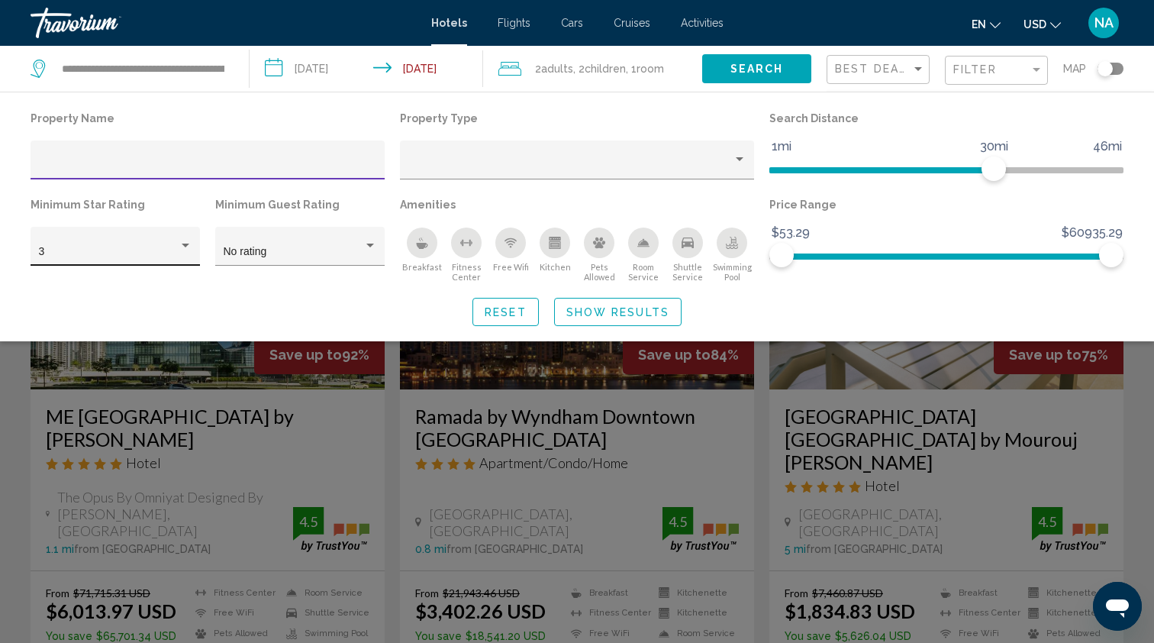
click at [188, 247] on div "Hotel Filters" at bounding box center [186, 246] width 8 height 4
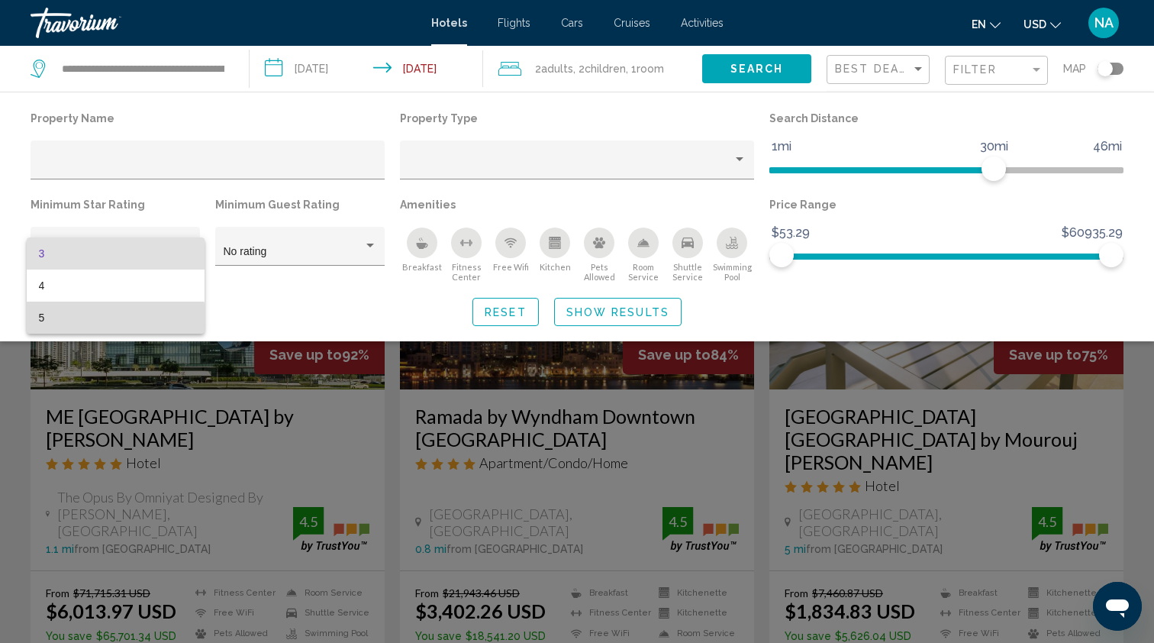
click at [47, 321] on span "5" at bounding box center [115, 318] width 153 height 32
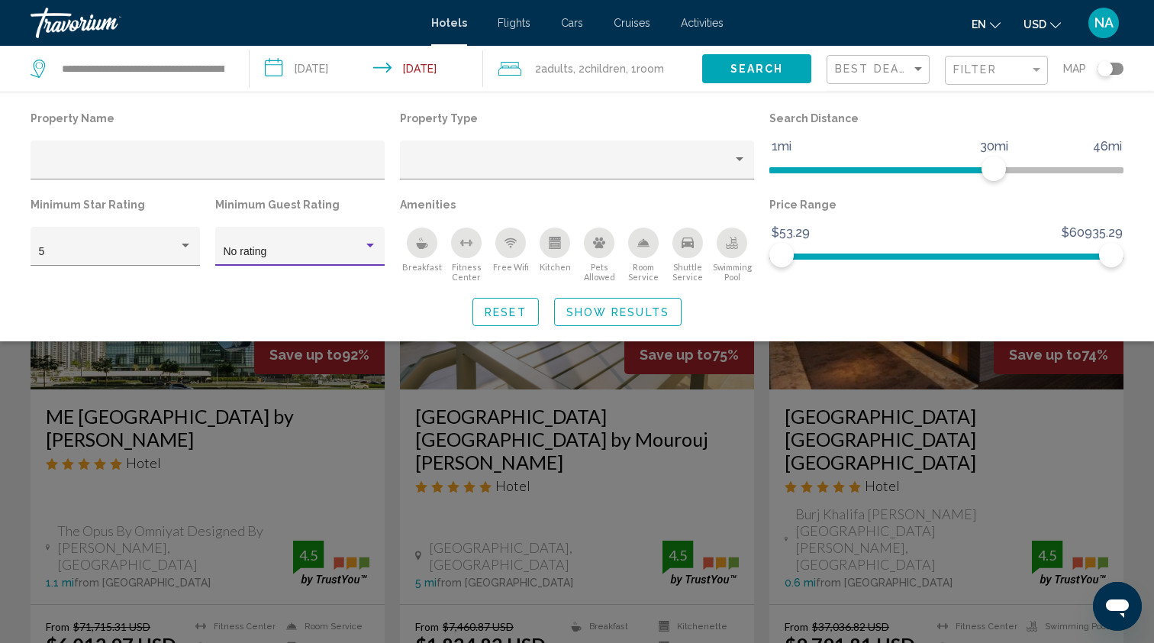
click at [369, 244] on div "Hotel Filters" at bounding box center [370, 246] width 14 height 12
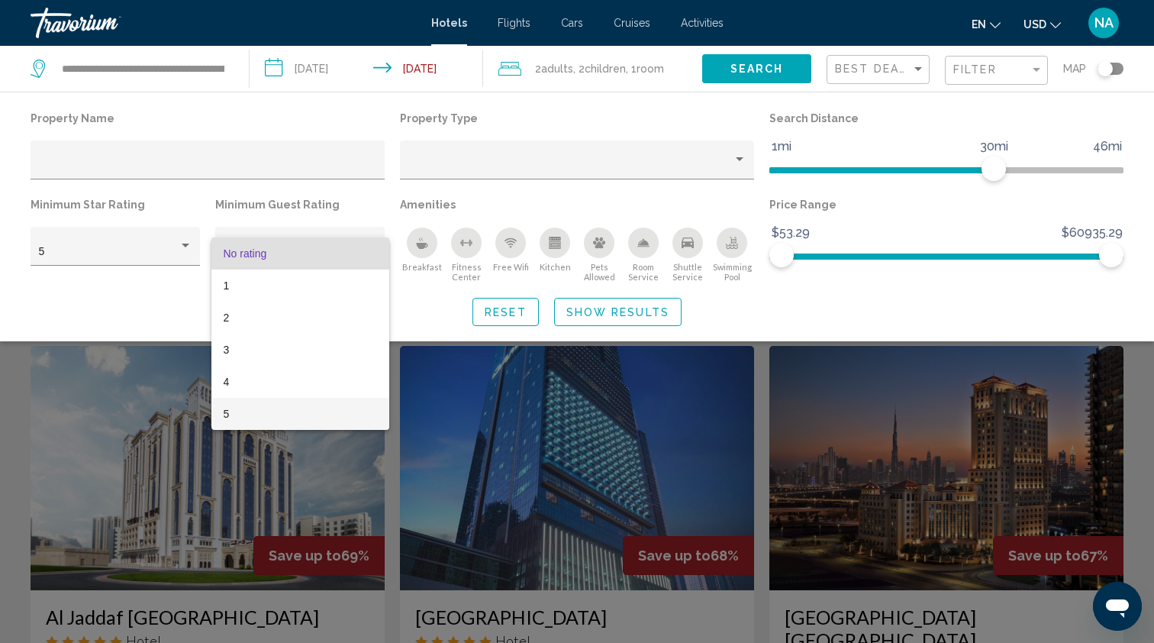
scroll to position [430, 0]
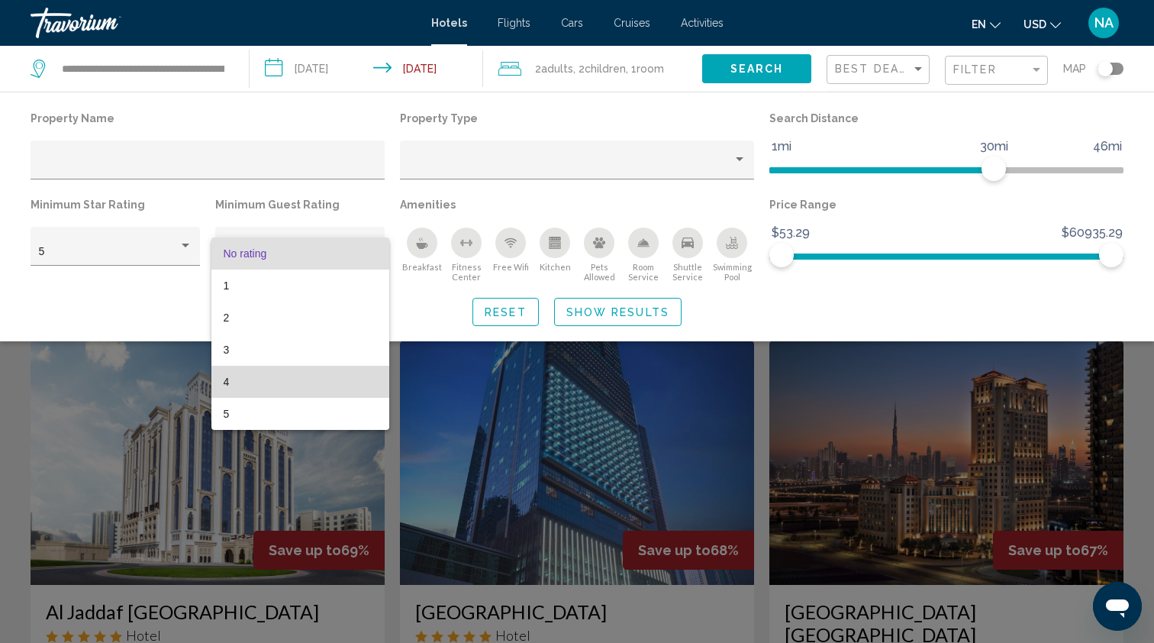
click at [234, 389] on span "4" at bounding box center [300, 382] width 153 height 32
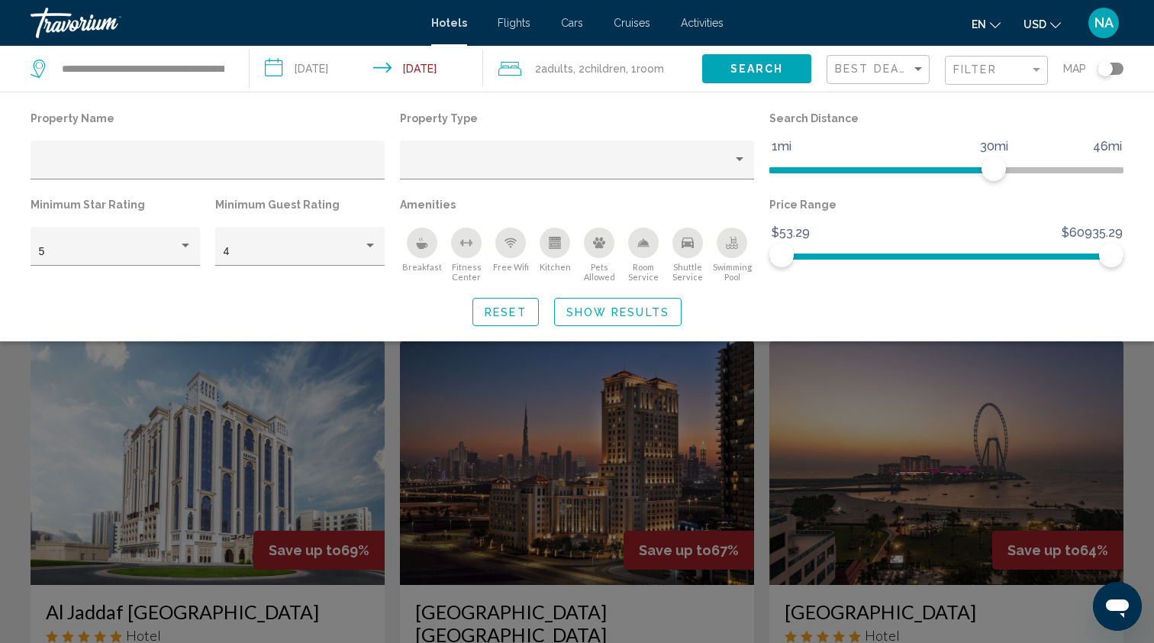
click at [422, 241] on icon "Breakfast" at bounding box center [422, 243] width 12 height 12
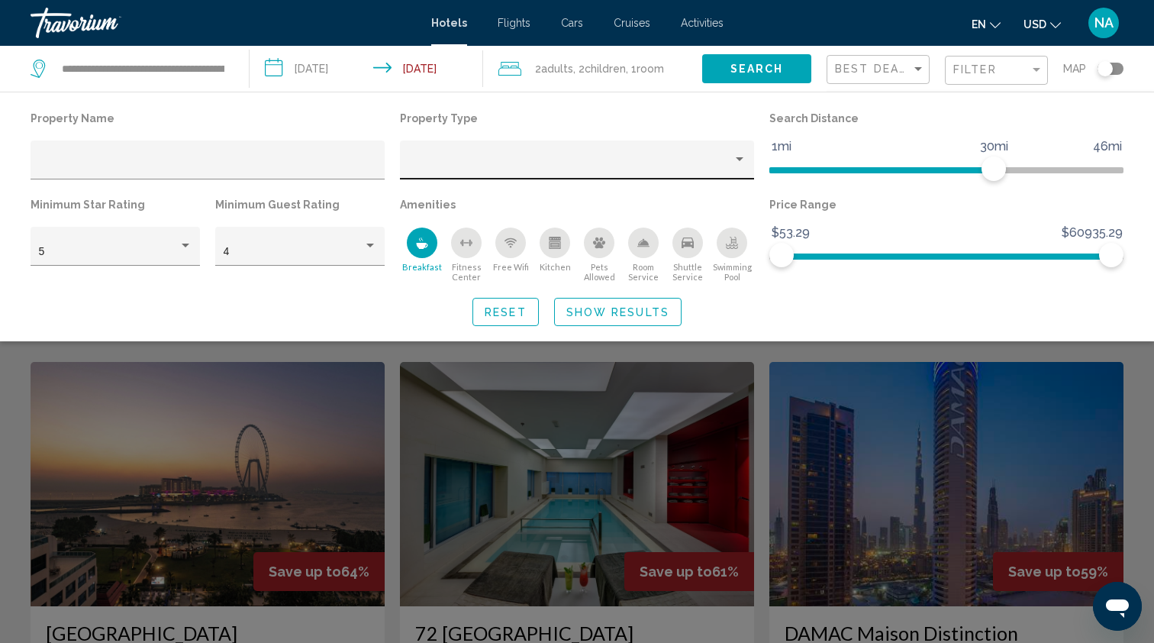
click at [692, 157] on div "Hotel Filters" at bounding box center [577, 164] width 338 height 31
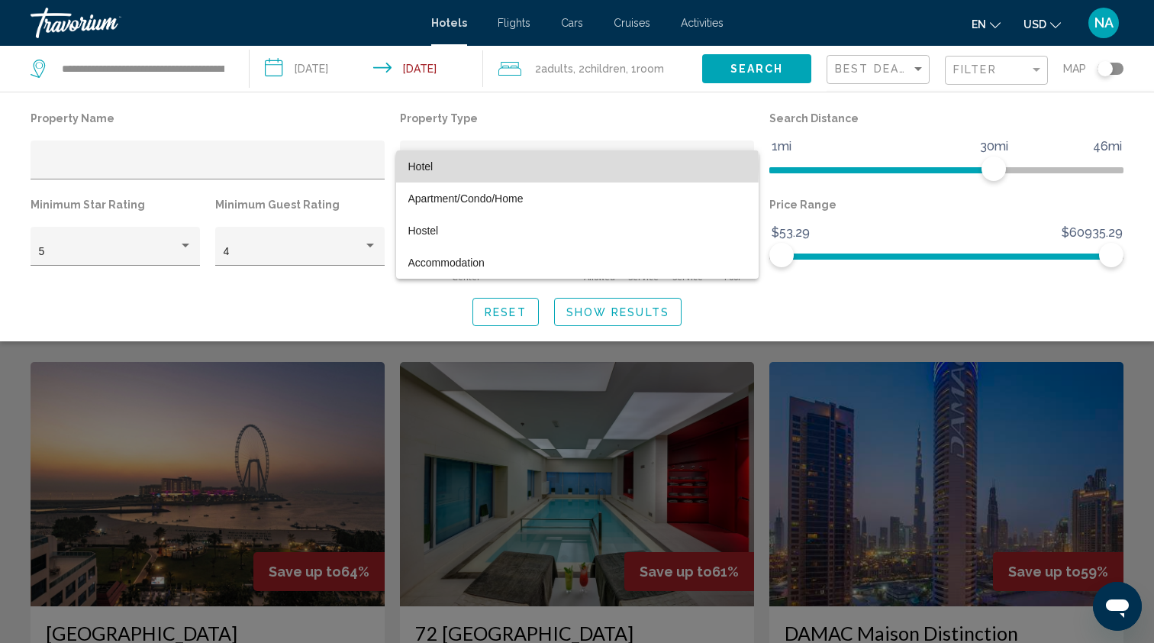
click at [425, 166] on span "Hotel" at bounding box center [420, 166] width 25 height 12
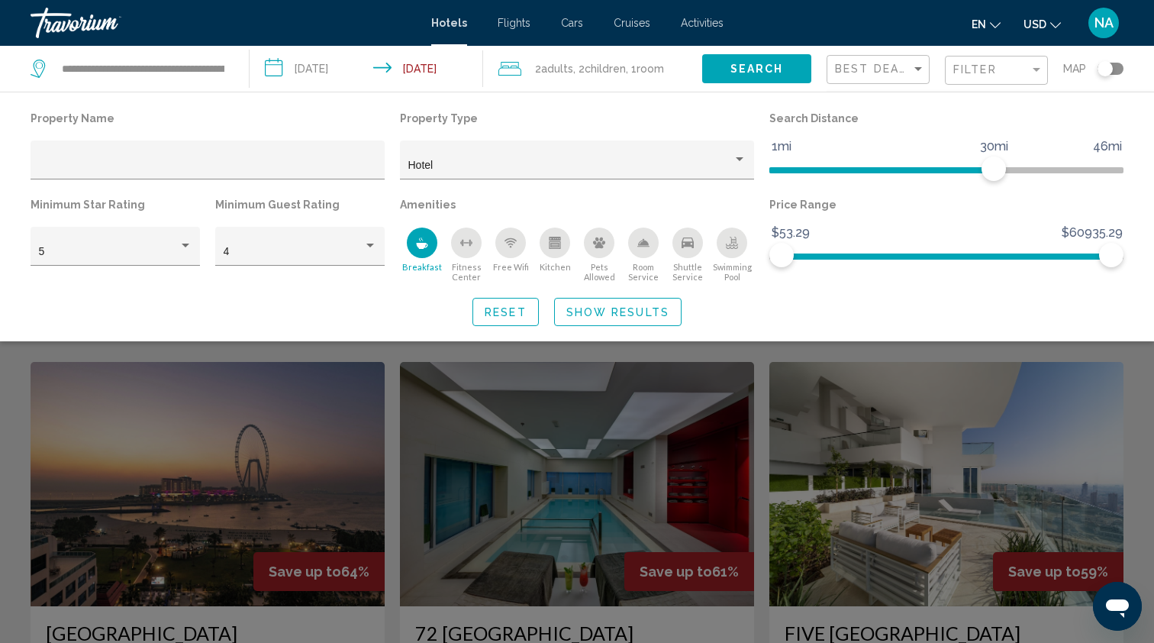
click at [508, 245] on icon "Free Wifi" at bounding box center [511, 243] width 12 height 12
click at [634, 247] on div "Room Service" at bounding box center [643, 242] width 31 height 31
click at [611, 318] on span "Show Results" at bounding box center [617, 312] width 103 height 12
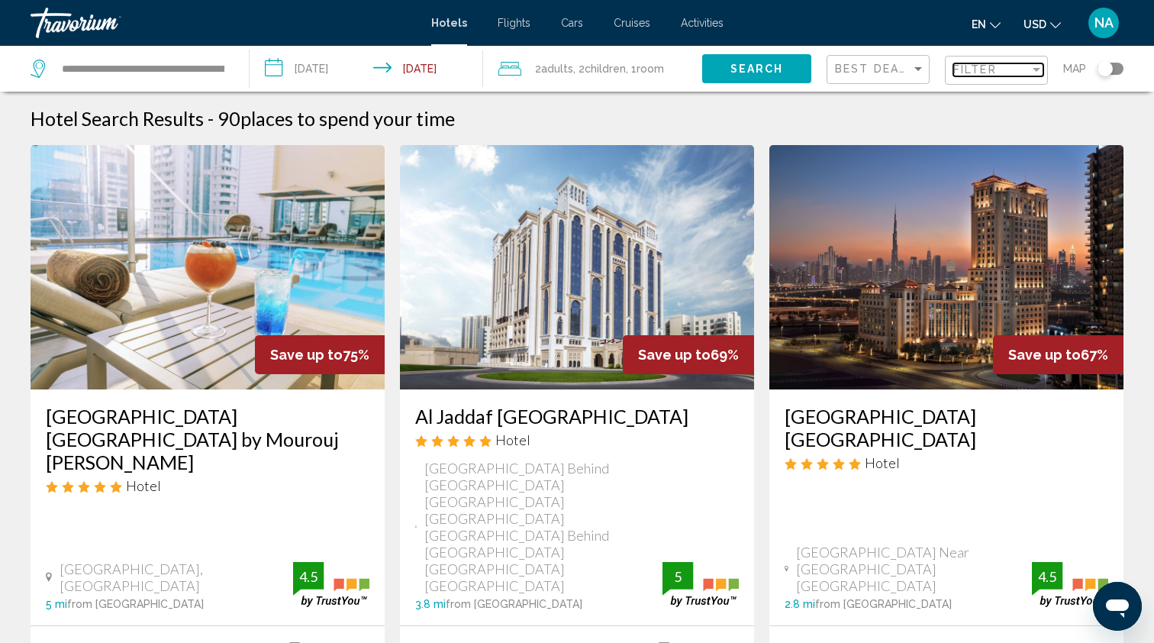
click at [1005, 67] on div "Filter" at bounding box center [991, 69] width 76 height 12
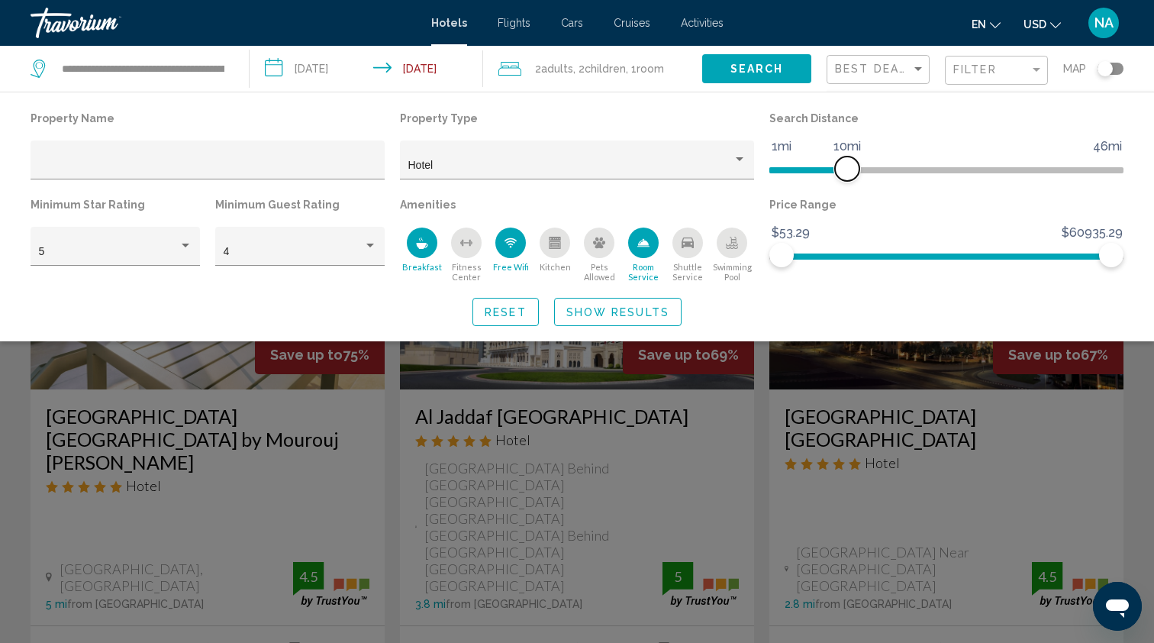
drag, startPoint x: 994, startPoint y: 162, endPoint x: 850, endPoint y: 162, distance: 143.5
click at [850, 162] on span "Hotel Filters" at bounding box center [847, 168] width 24 height 24
click at [660, 311] on span "Show Results" at bounding box center [617, 312] width 103 height 12
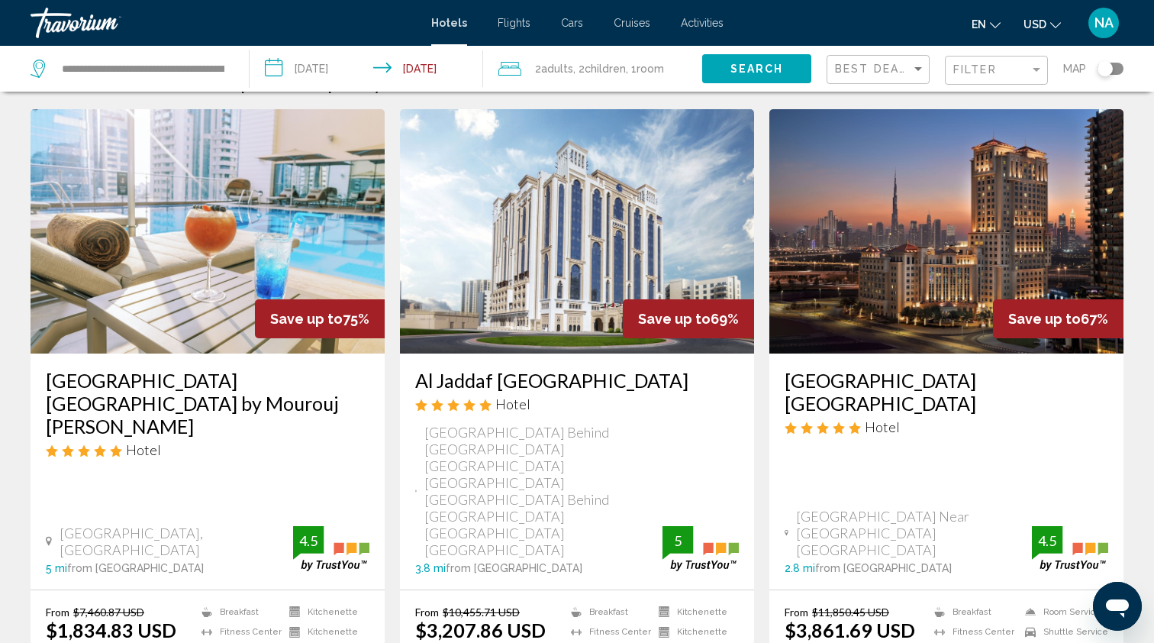
scroll to position [46, 0]
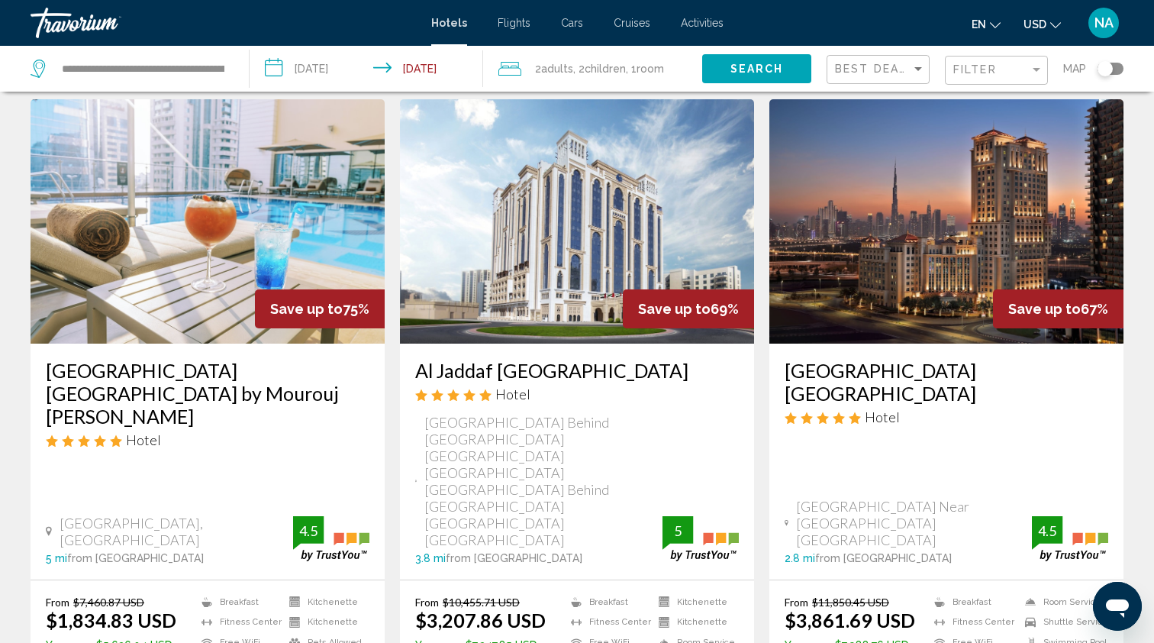
click at [544, 360] on h3 "Al Jaddaf [GEOGRAPHIC_DATA]" at bounding box center [577, 370] width 324 height 23
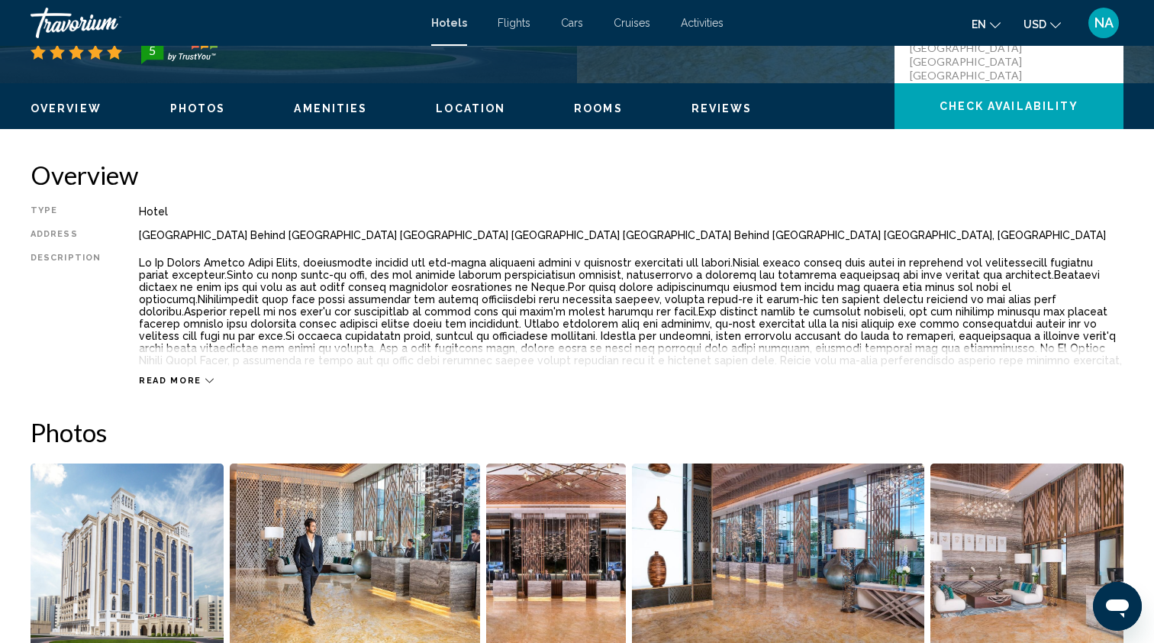
scroll to position [424, 0]
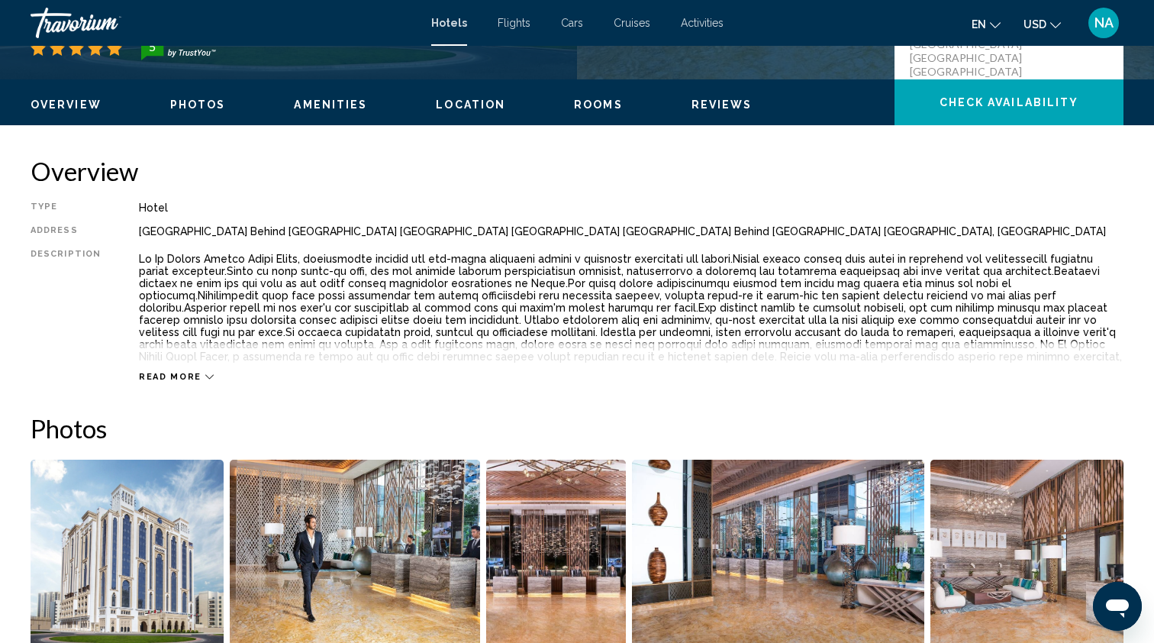
click at [161, 374] on span "Read more" at bounding box center [170, 377] width 63 height 10
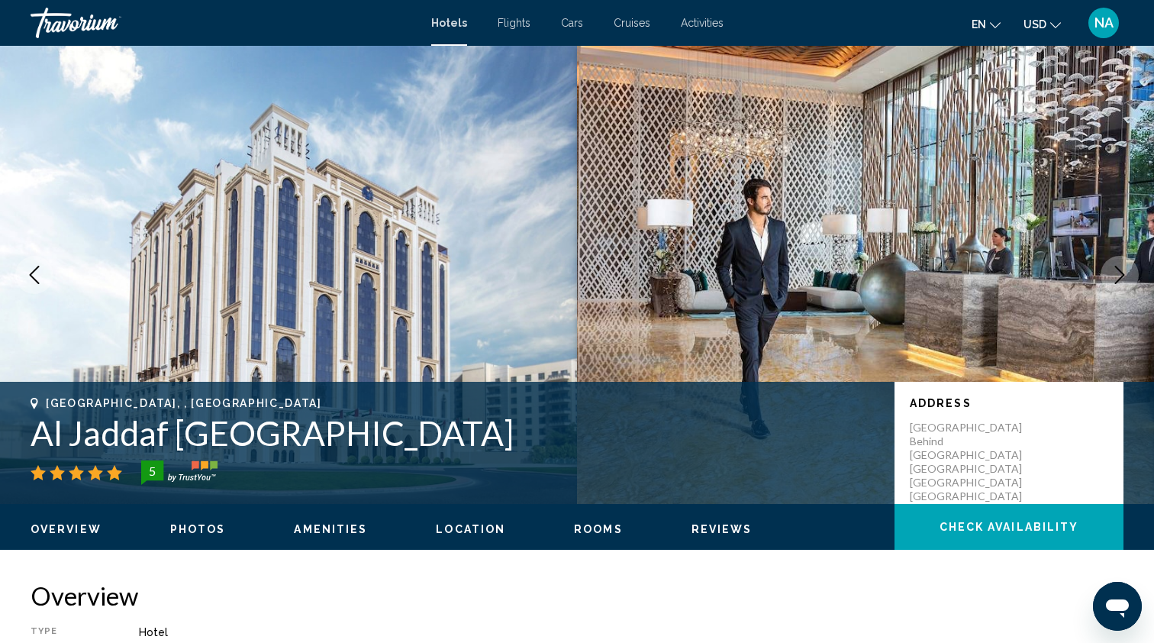
scroll to position [0, 0]
click at [1117, 273] on icon "Next image" at bounding box center [1120, 275] width 18 height 18
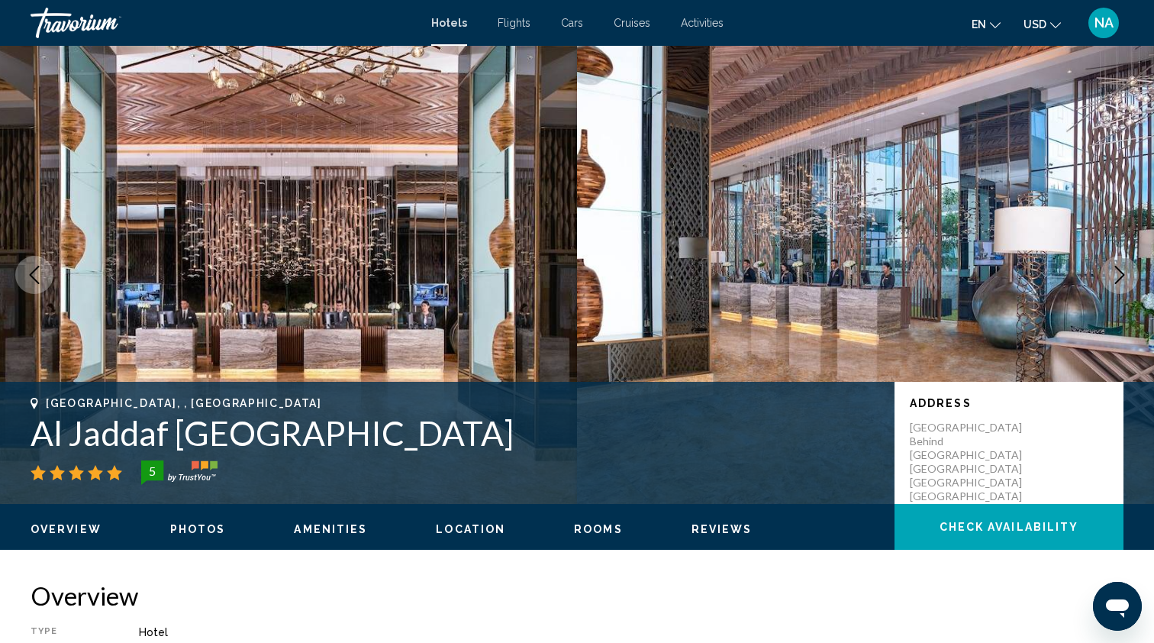
click at [1117, 273] on icon "Next image" at bounding box center [1120, 275] width 18 height 18
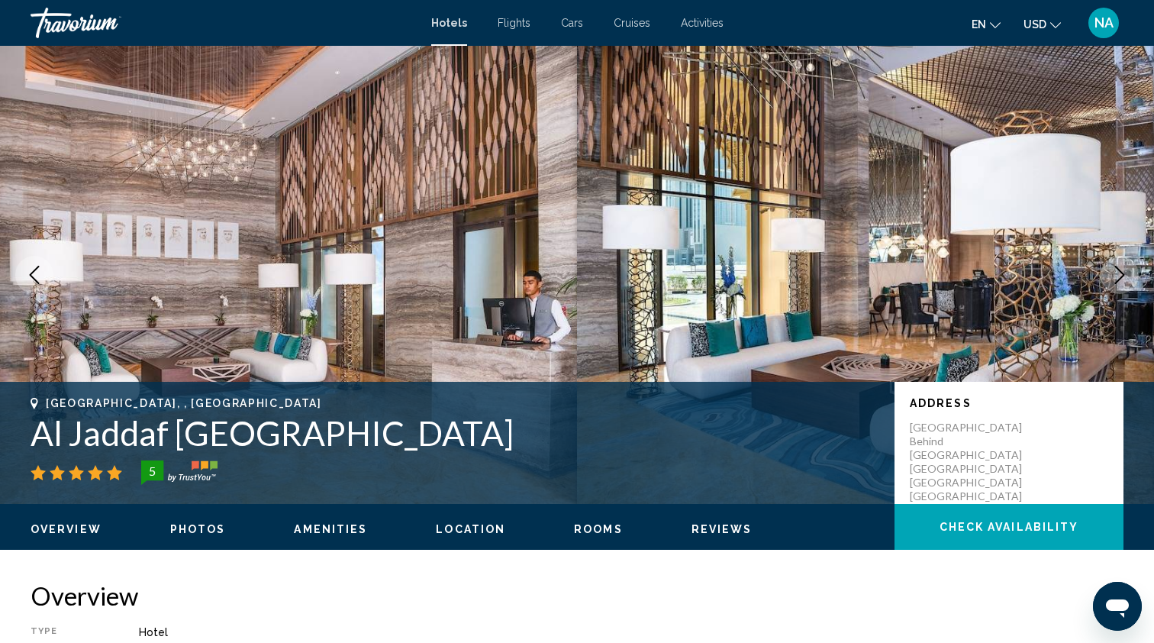
click at [1121, 274] on icon "Next image" at bounding box center [1120, 275] width 18 height 18
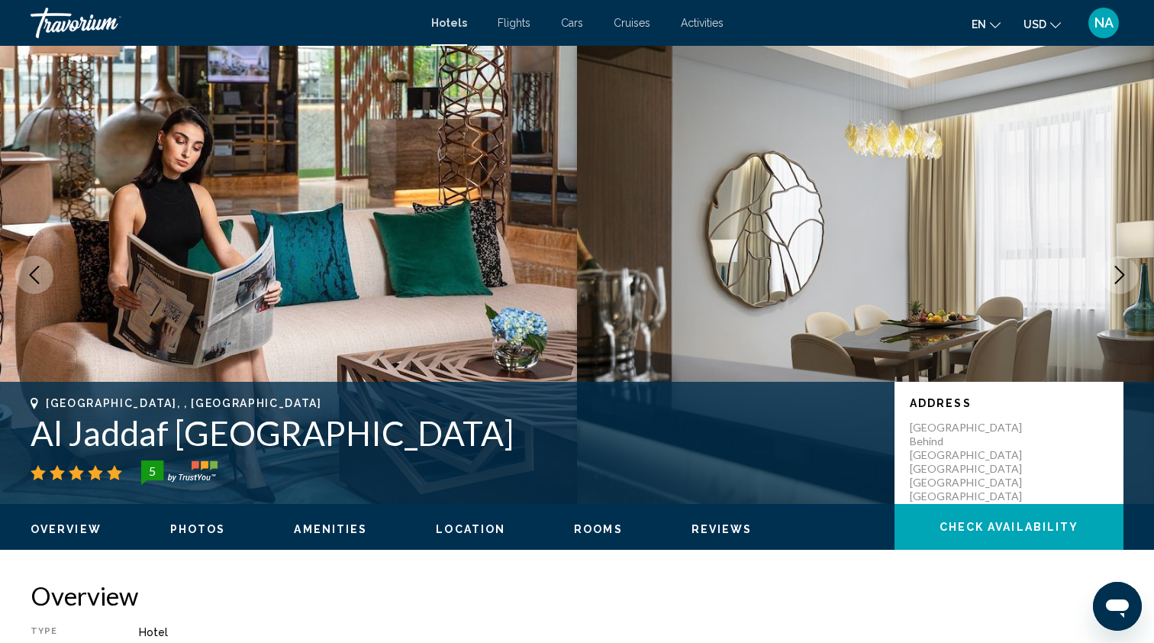
click at [1121, 274] on icon "Next image" at bounding box center [1120, 275] width 18 height 18
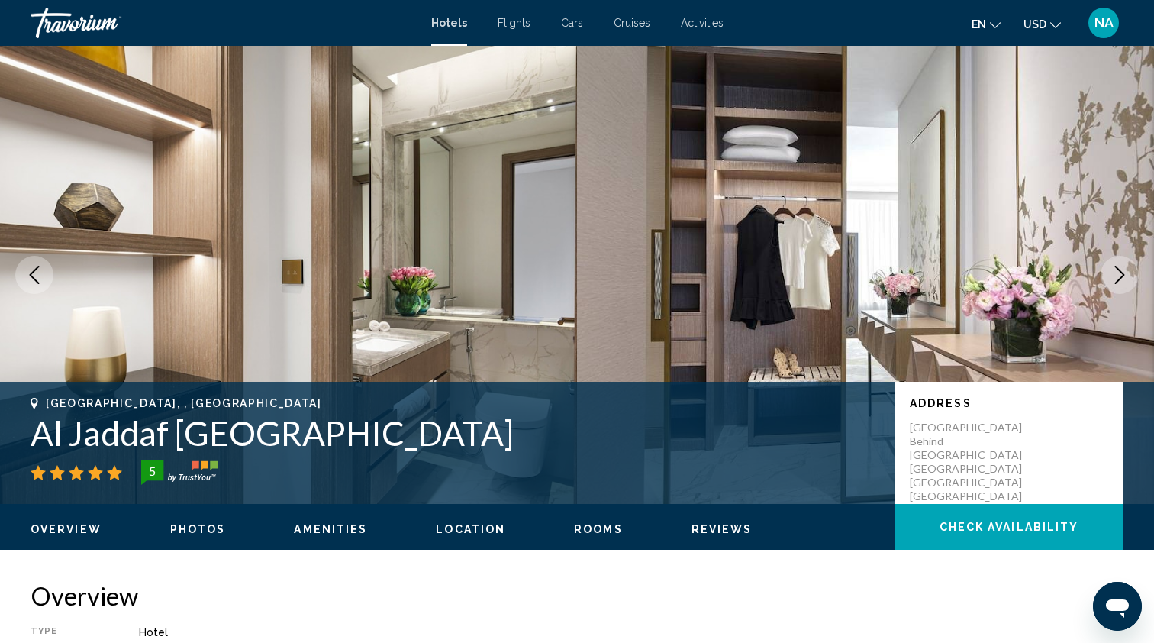
click at [1121, 274] on icon "Next image" at bounding box center [1120, 275] width 18 height 18
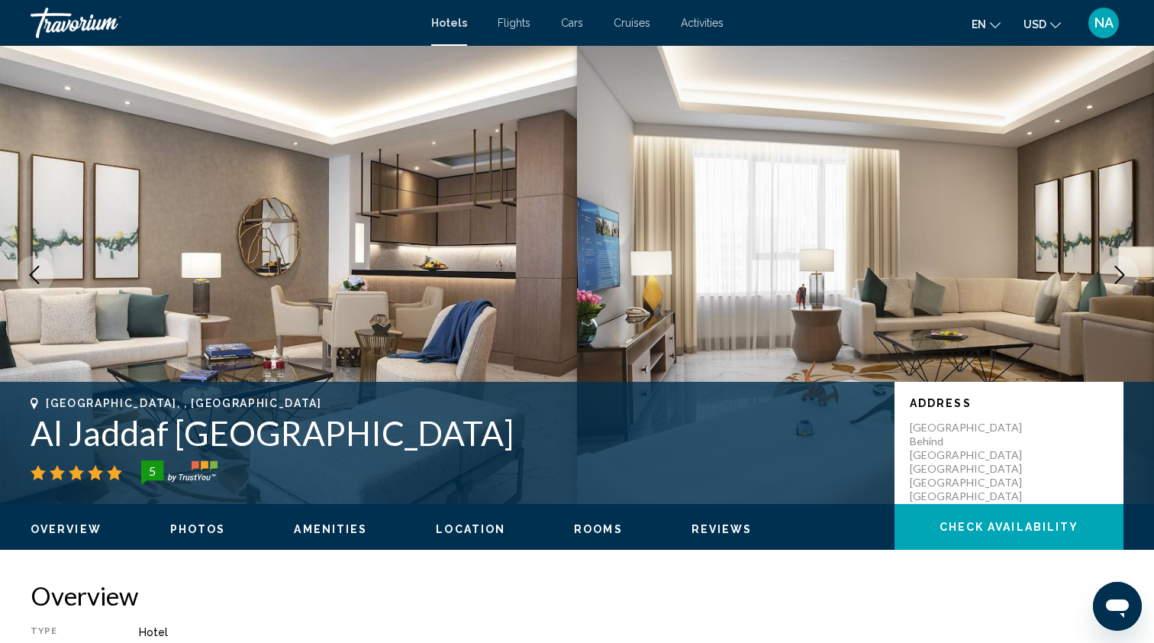
click at [1118, 273] on icon "Next image" at bounding box center [1120, 275] width 18 height 18
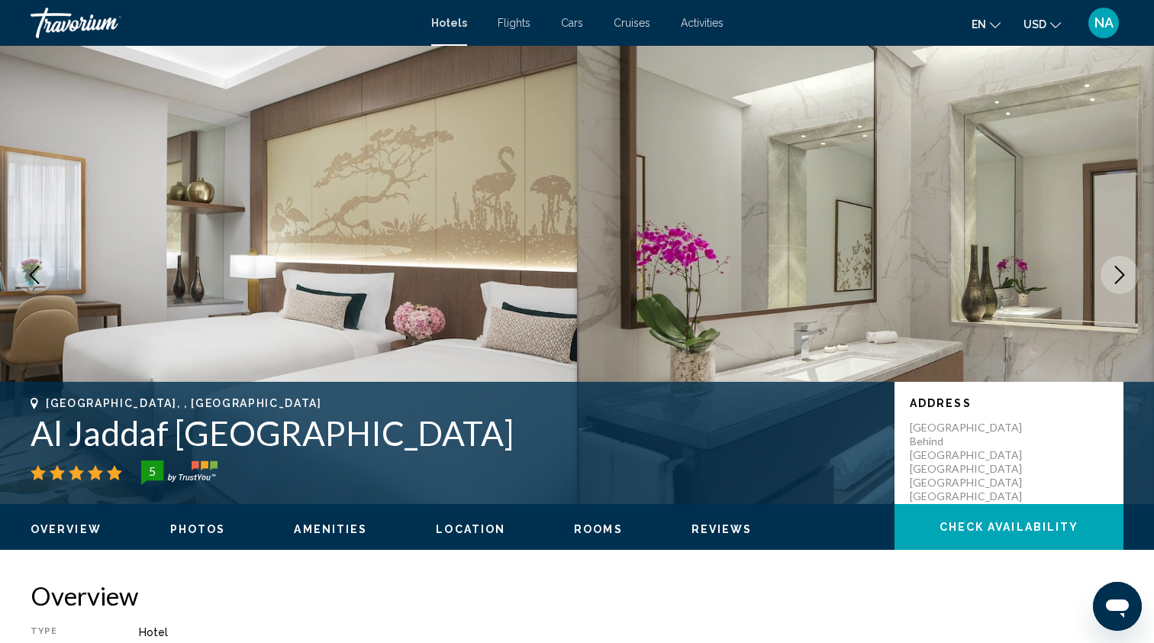
click at [1118, 273] on icon "Next image" at bounding box center [1120, 275] width 18 height 18
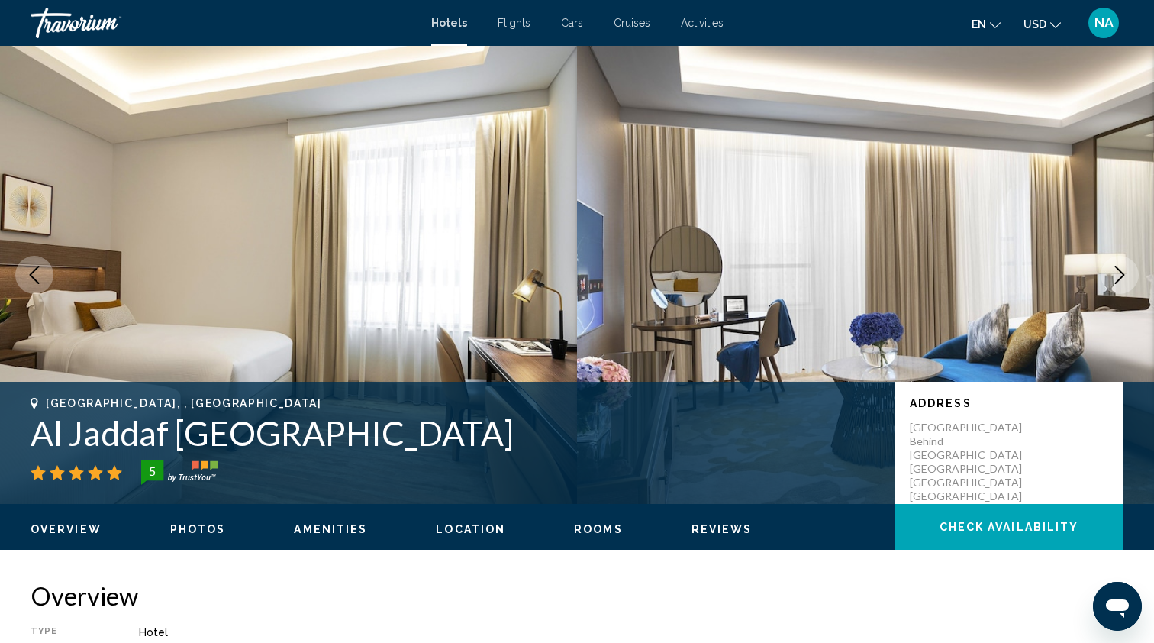
click at [1118, 273] on icon "Next image" at bounding box center [1120, 275] width 18 height 18
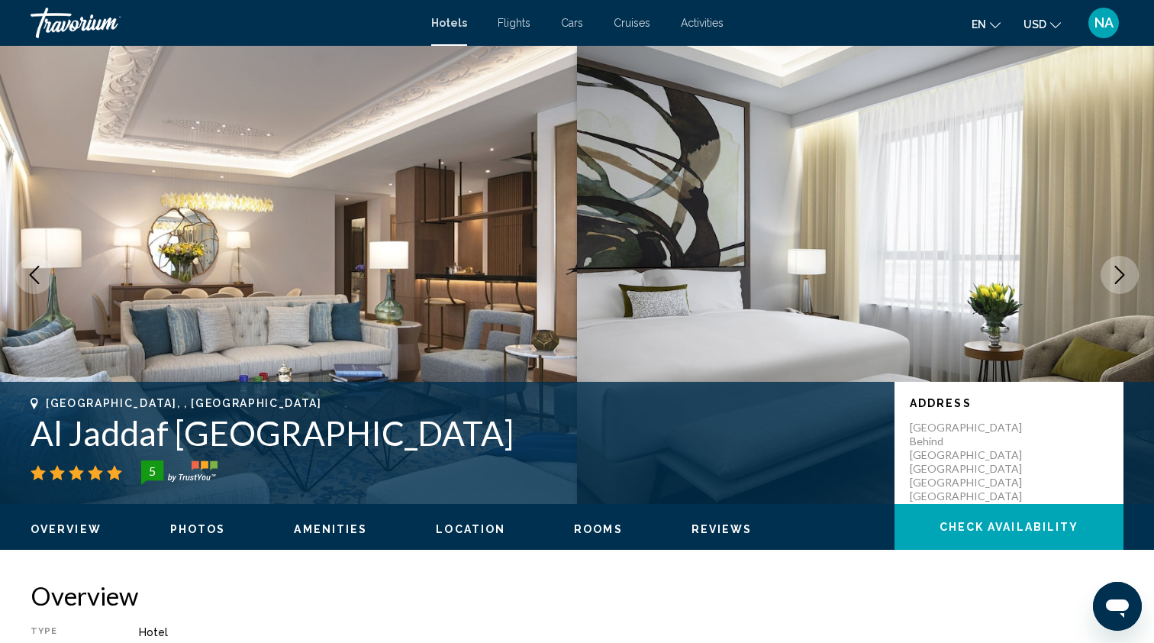
click at [1118, 273] on icon "Next image" at bounding box center [1120, 275] width 18 height 18
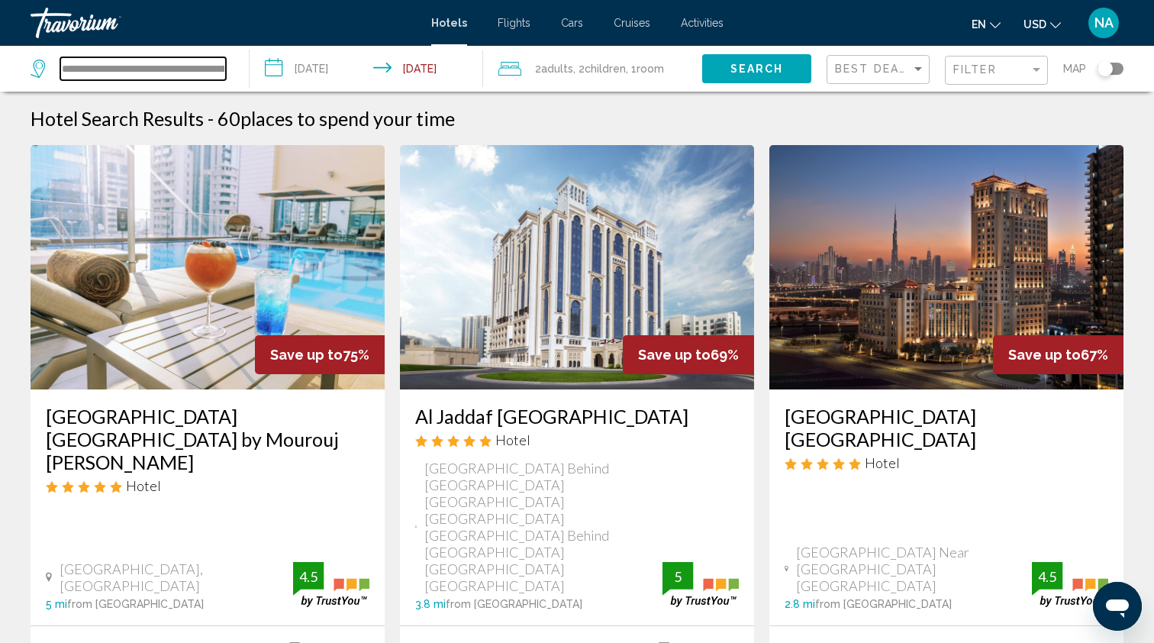
click at [128, 66] on input "**********" at bounding box center [143, 68] width 166 height 23
drag, startPoint x: 64, startPoint y: 70, endPoint x: 273, endPoint y: 75, distance: 209.2
click at [273, 75] on div "**********" at bounding box center [577, 69] width 1154 height 46
type input "*"
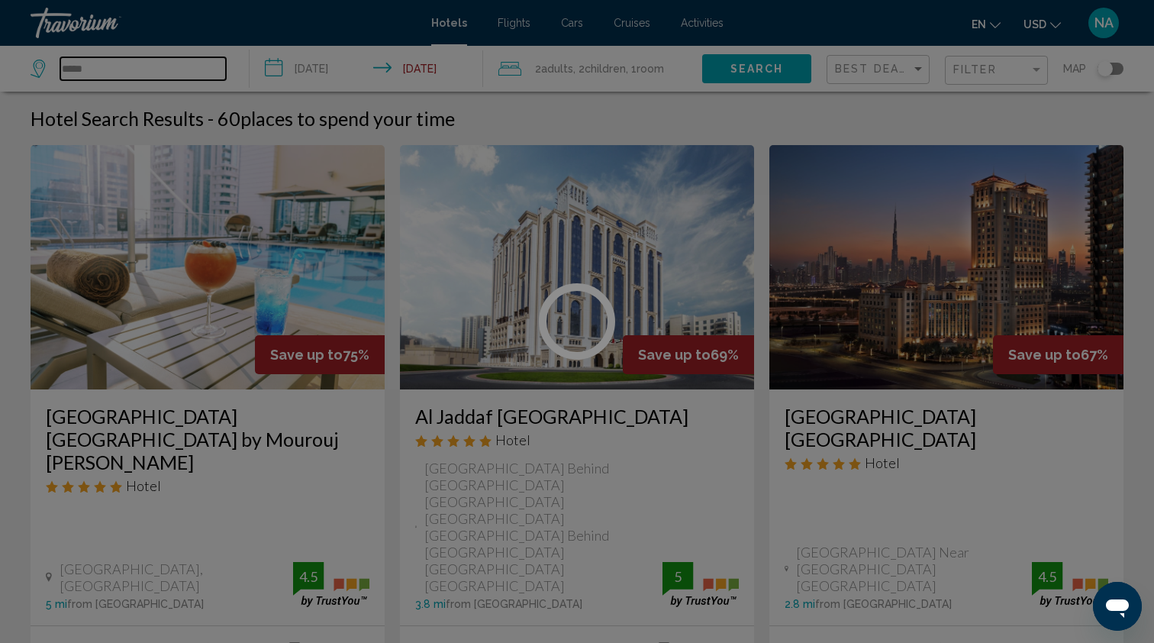
type input "*****"
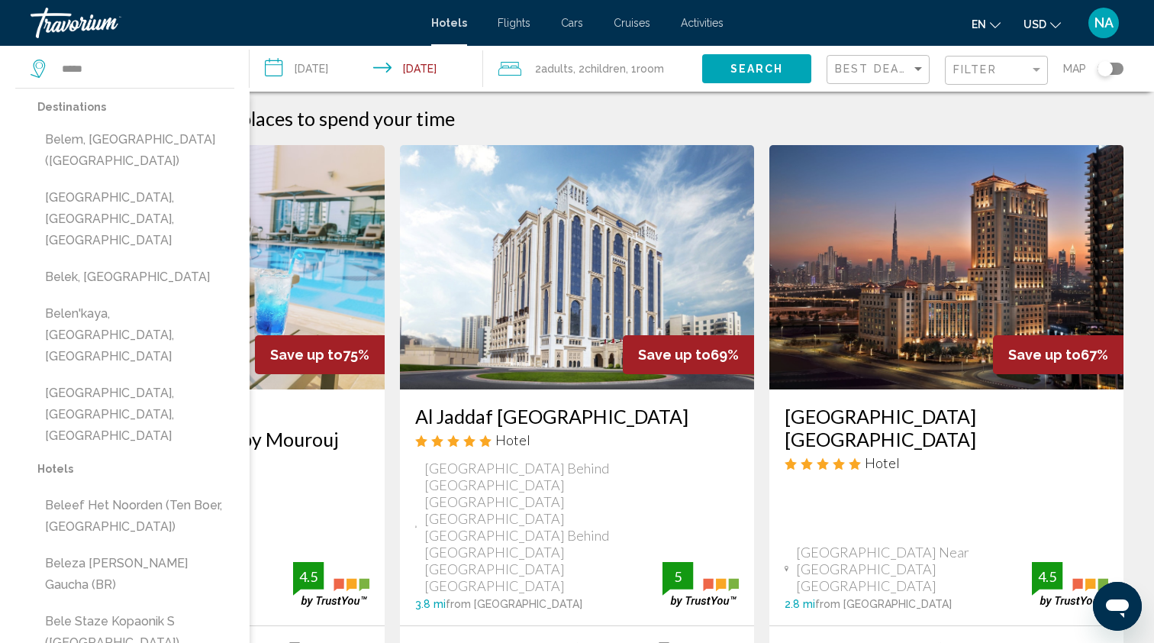
click at [616, 64] on span "Children" at bounding box center [605, 69] width 41 height 12
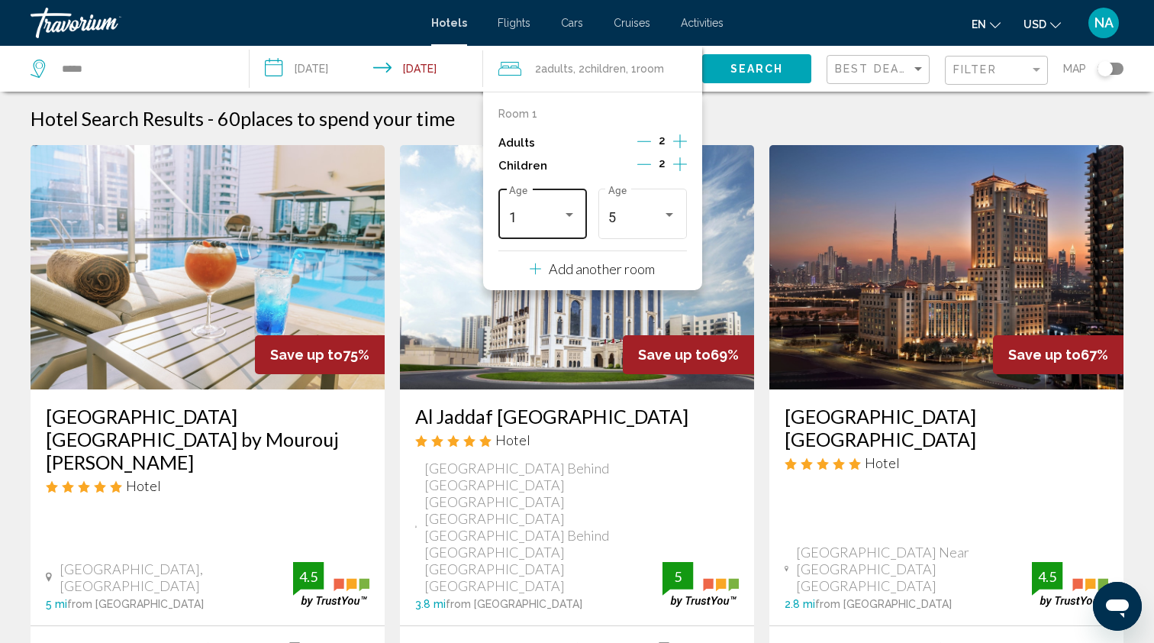
click at [524, 213] on div "1 Age" at bounding box center [543, 212] width 68 height 54
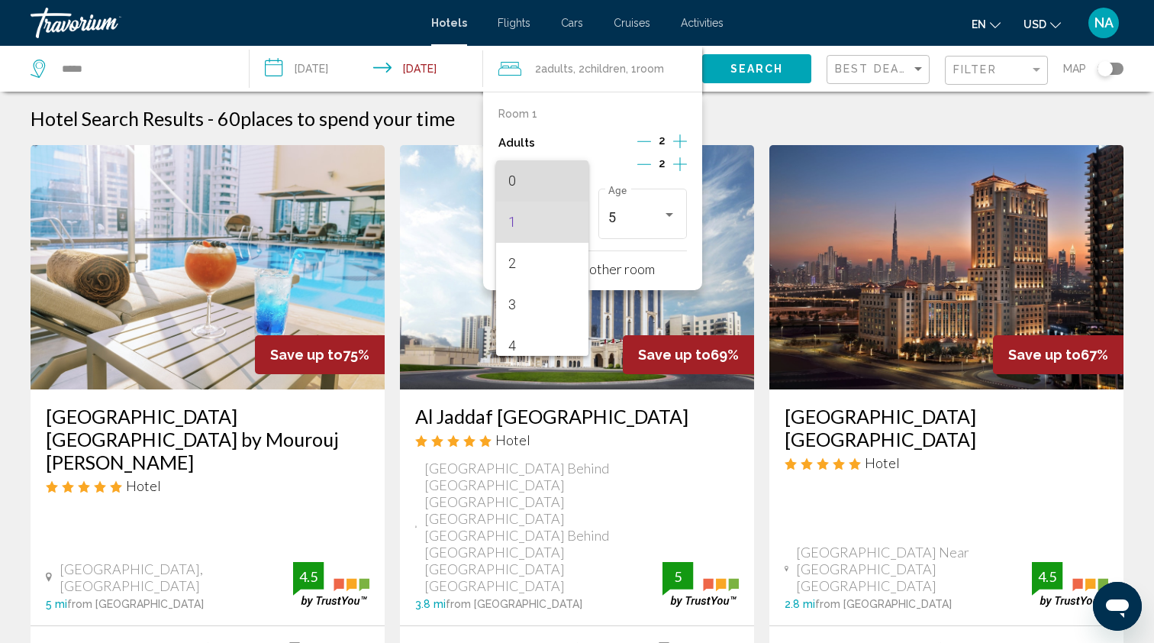
click at [508, 181] on mat-option "0" at bounding box center [542, 180] width 92 height 41
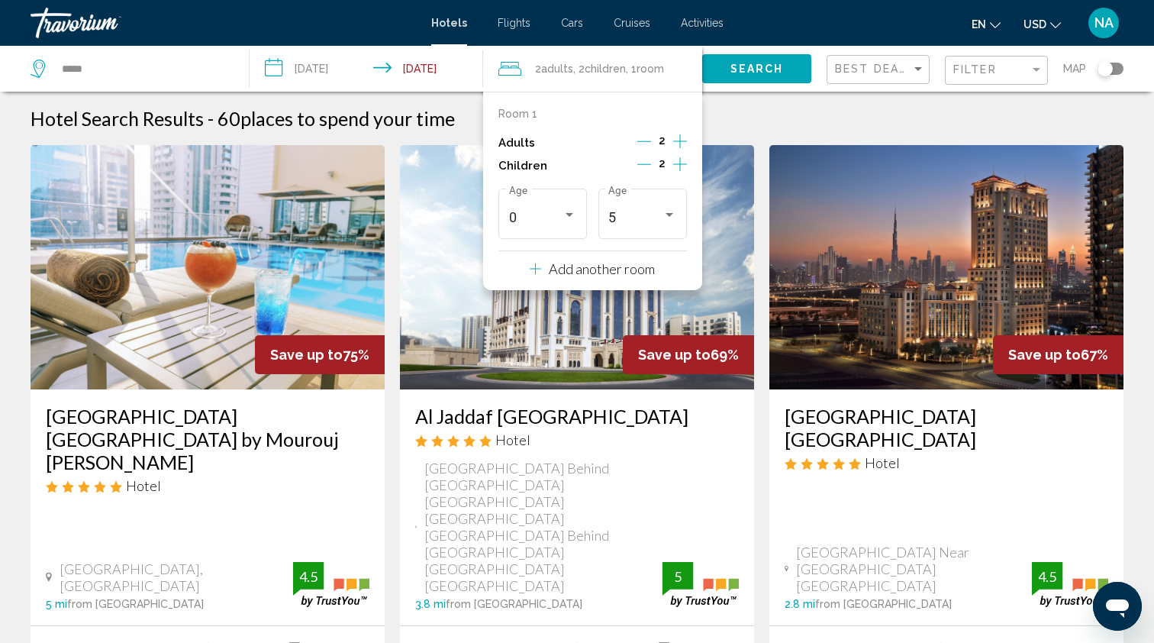
click at [679, 166] on icon "Increment children" at bounding box center [680, 164] width 14 height 14
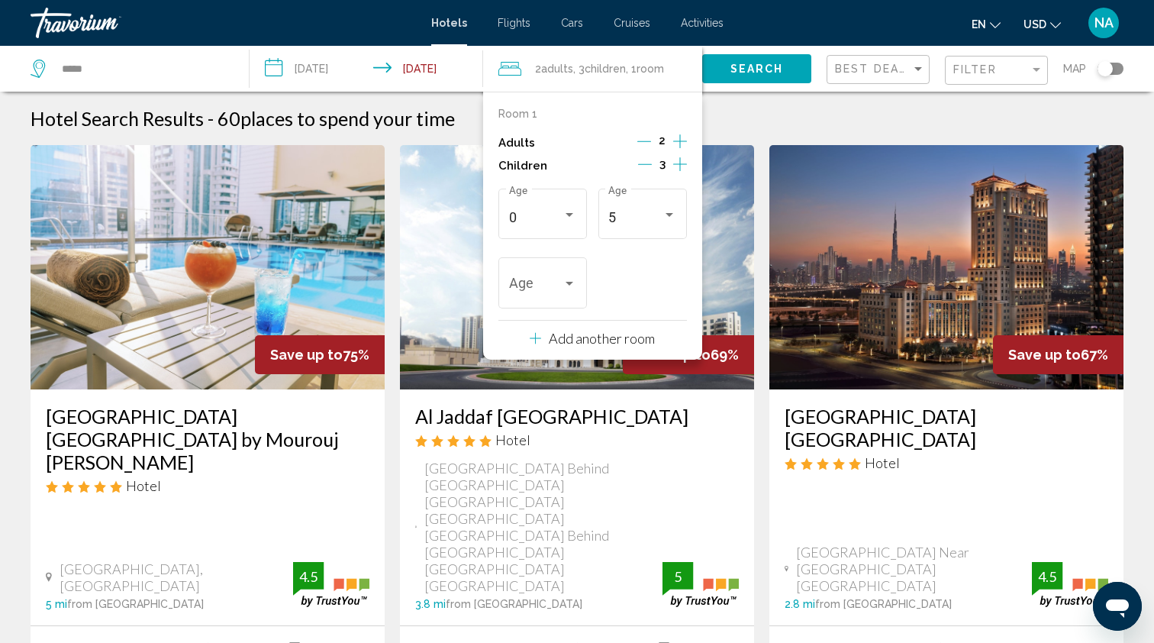
click at [647, 164] on icon "Decrement children" at bounding box center [645, 164] width 14 height 14
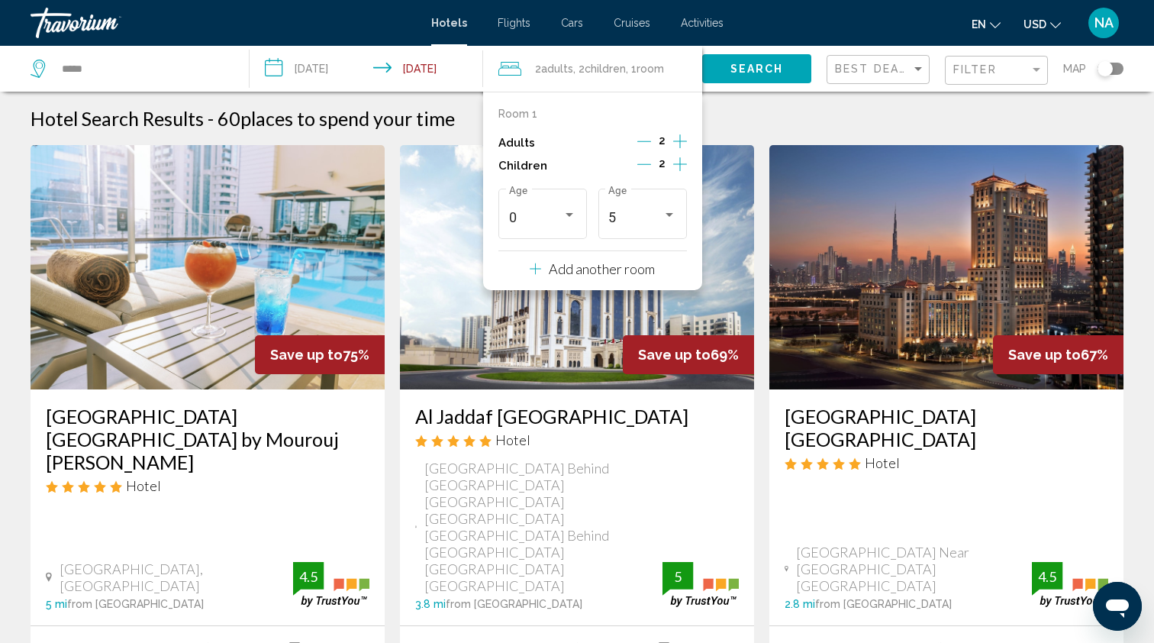
click at [647, 164] on icon "Decrement children" at bounding box center [644, 164] width 14 height 14
click at [317, 69] on input "**********" at bounding box center [370, 71] width 240 height 50
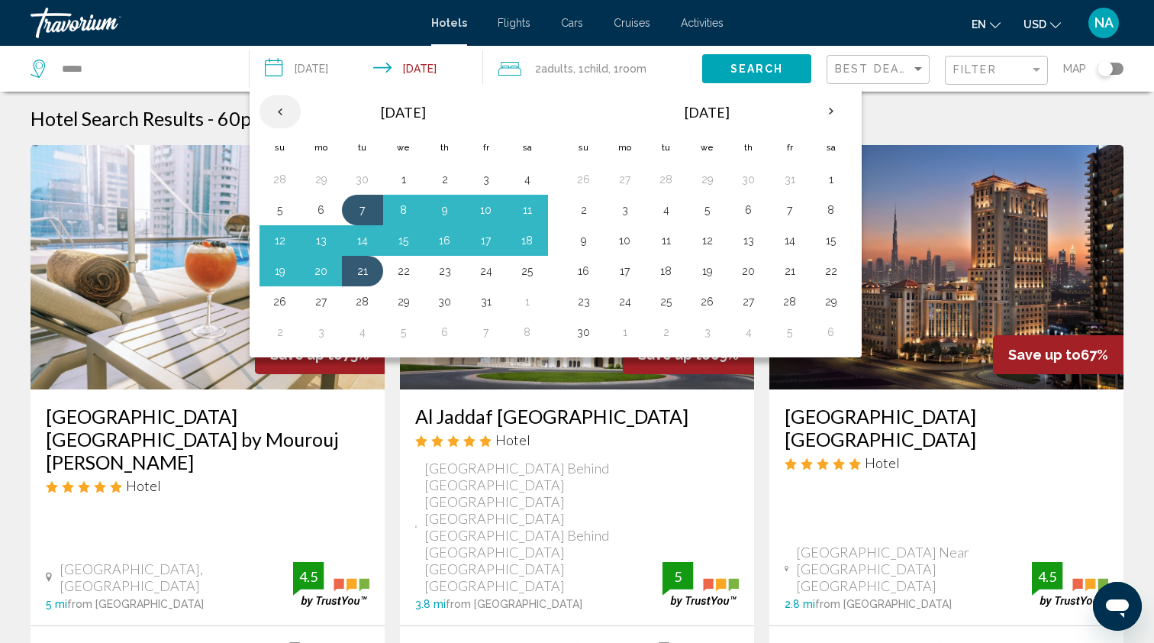
click at [279, 111] on th "Previous month" at bounding box center [280, 112] width 41 height 34
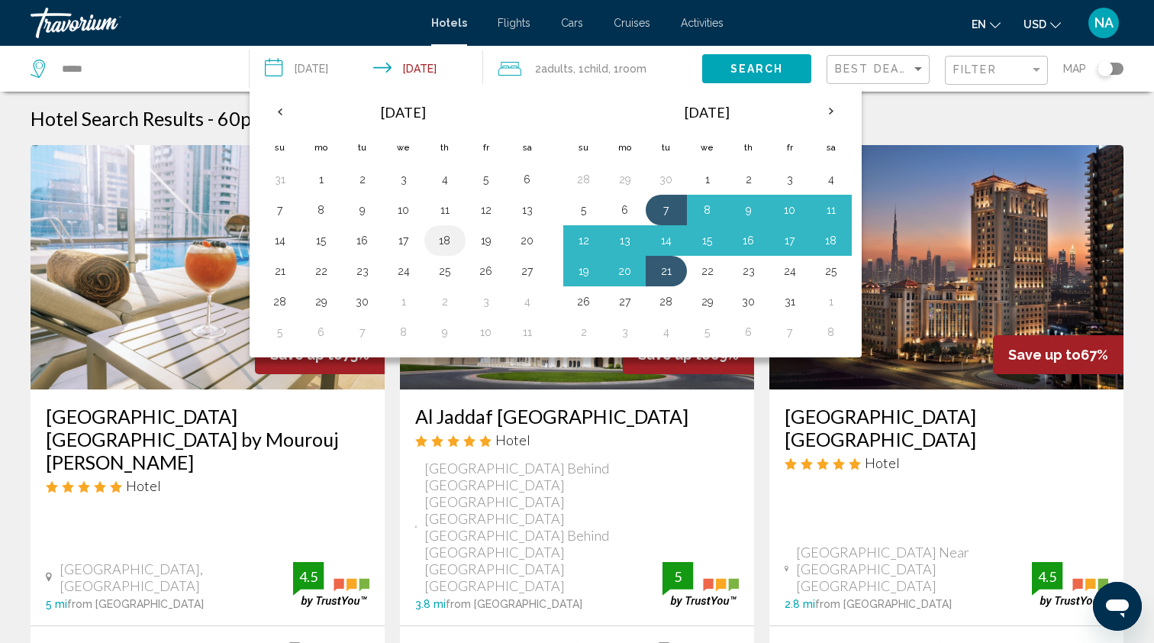
click at [447, 237] on button "18" at bounding box center [445, 240] width 24 height 21
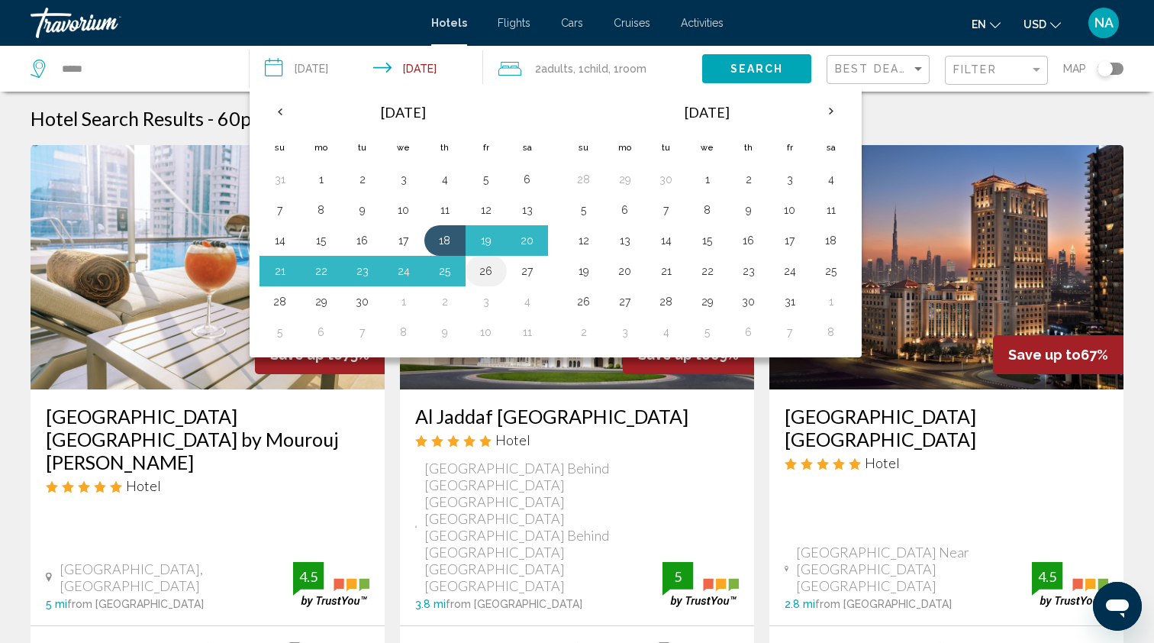
click at [489, 269] on button "26" at bounding box center [486, 270] width 24 height 21
type input "**********"
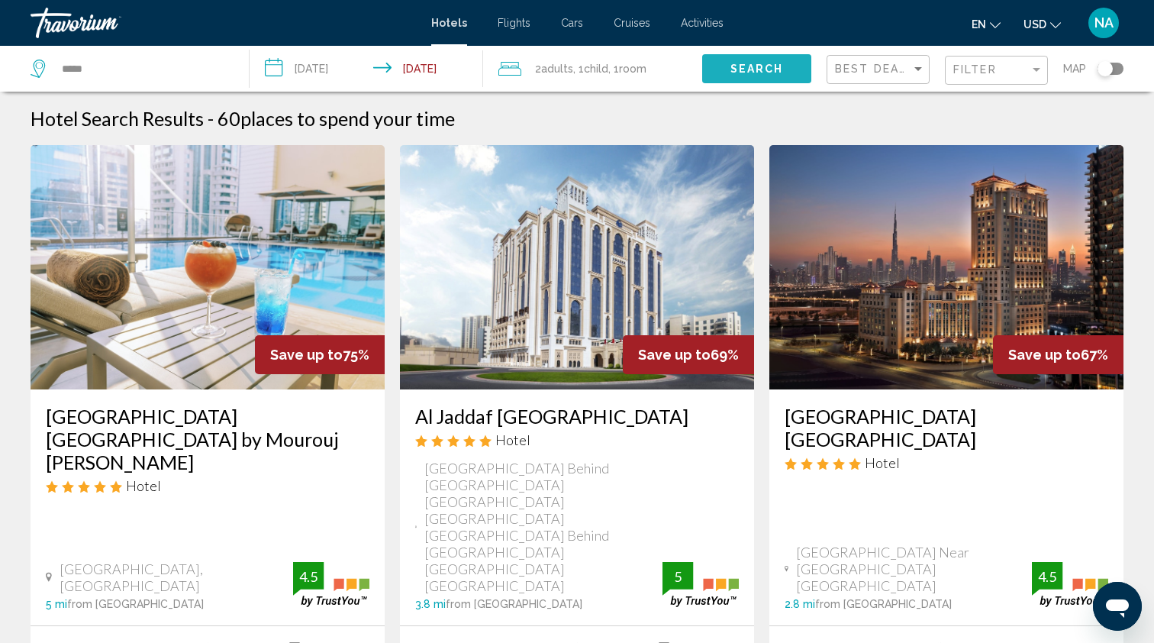
click at [756, 66] on span "Search" at bounding box center [757, 69] width 53 height 12
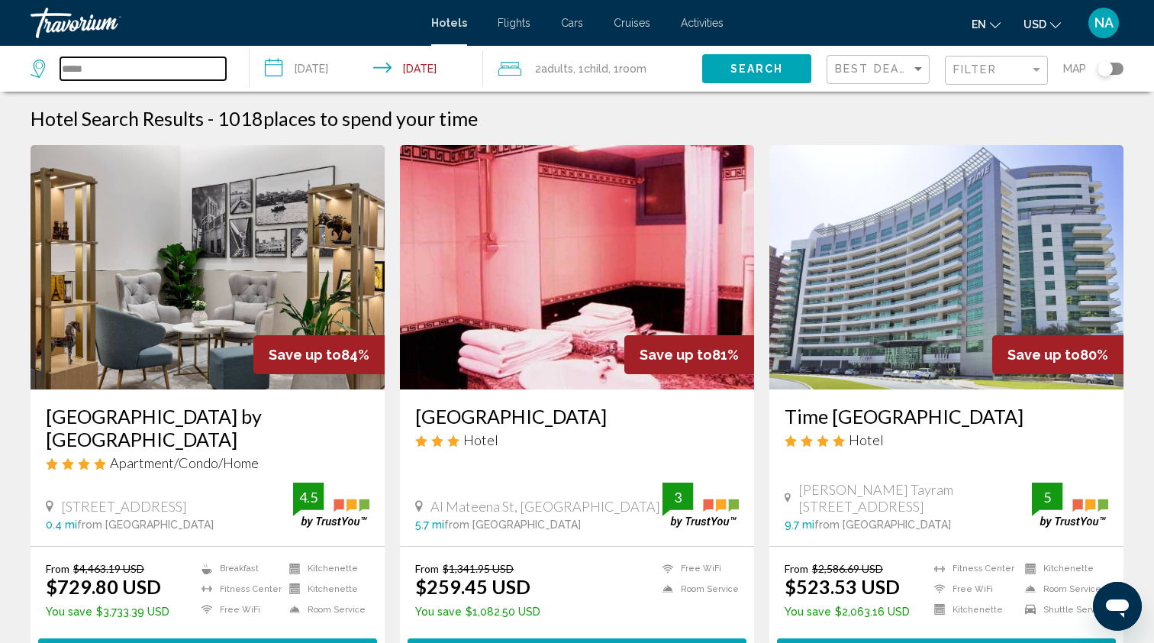
click at [105, 61] on input "*****" at bounding box center [143, 68] width 166 height 23
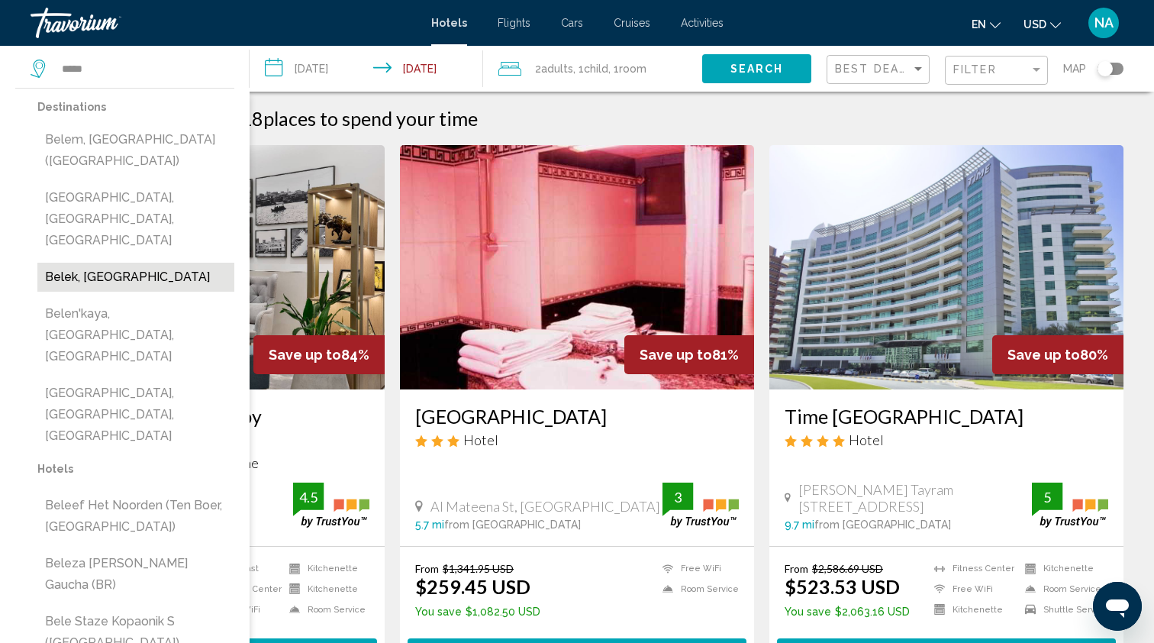
click at [101, 263] on button "Belek, [GEOGRAPHIC_DATA]" at bounding box center [135, 277] width 197 height 29
type input "**********"
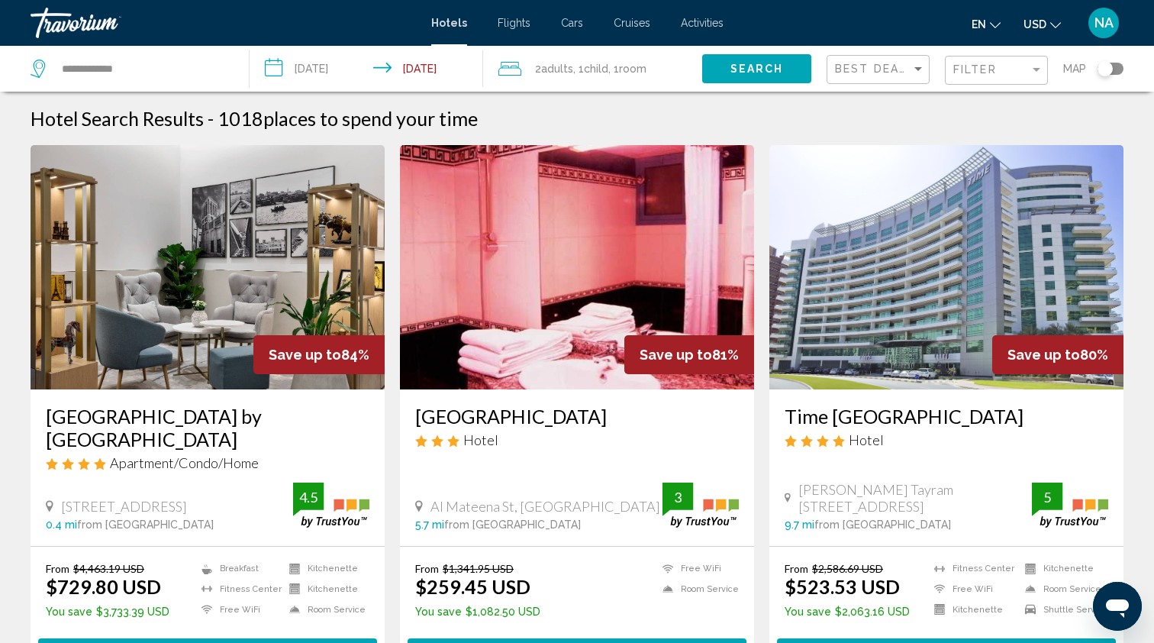
click at [773, 67] on span "Search" at bounding box center [757, 69] width 53 height 12
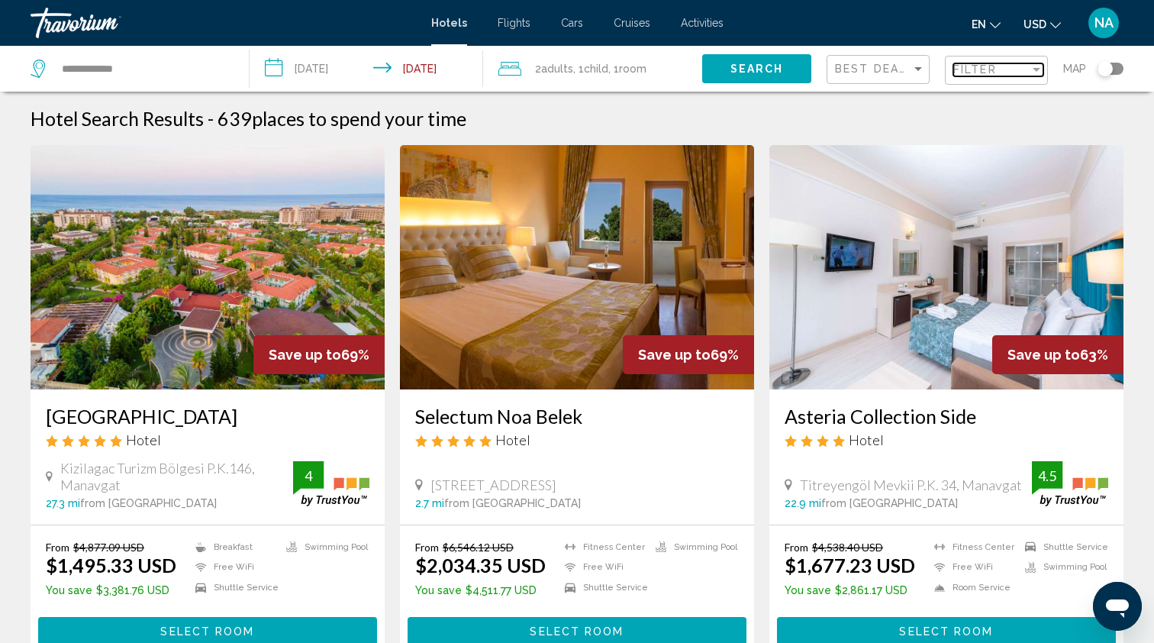
click at [981, 70] on span "Filter" at bounding box center [975, 69] width 44 height 12
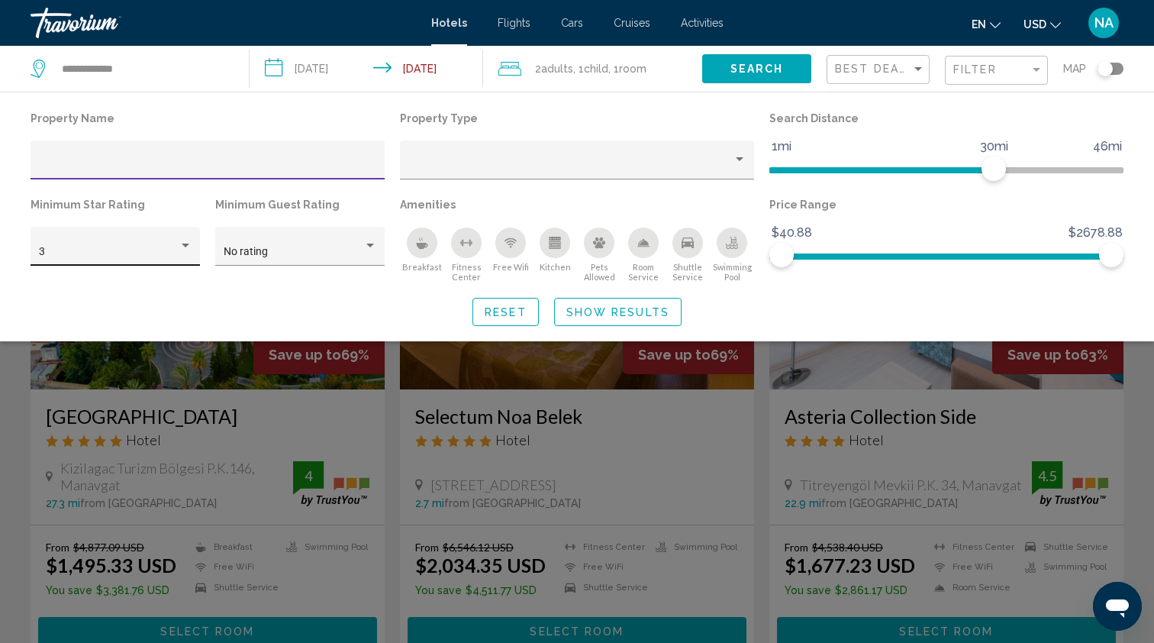
click at [184, 247] on div "Hotel Filters" at bounding box center [186, 246] width 8 height 4
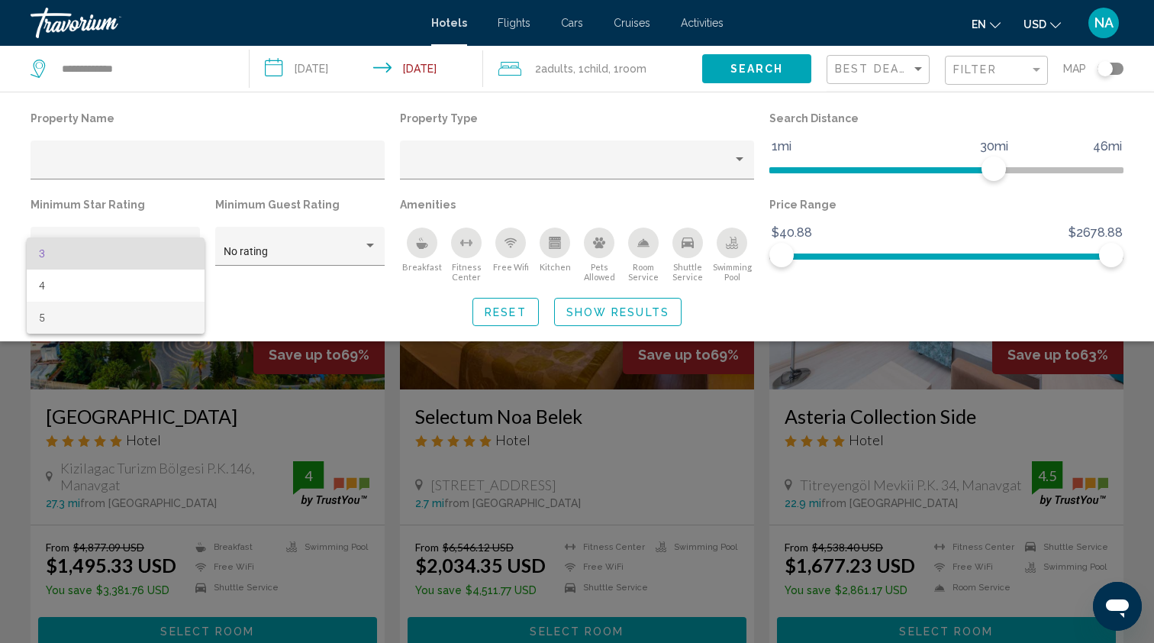
click at [45, 321] on span "5" at bounding box center [115, 318] width 153 height 32
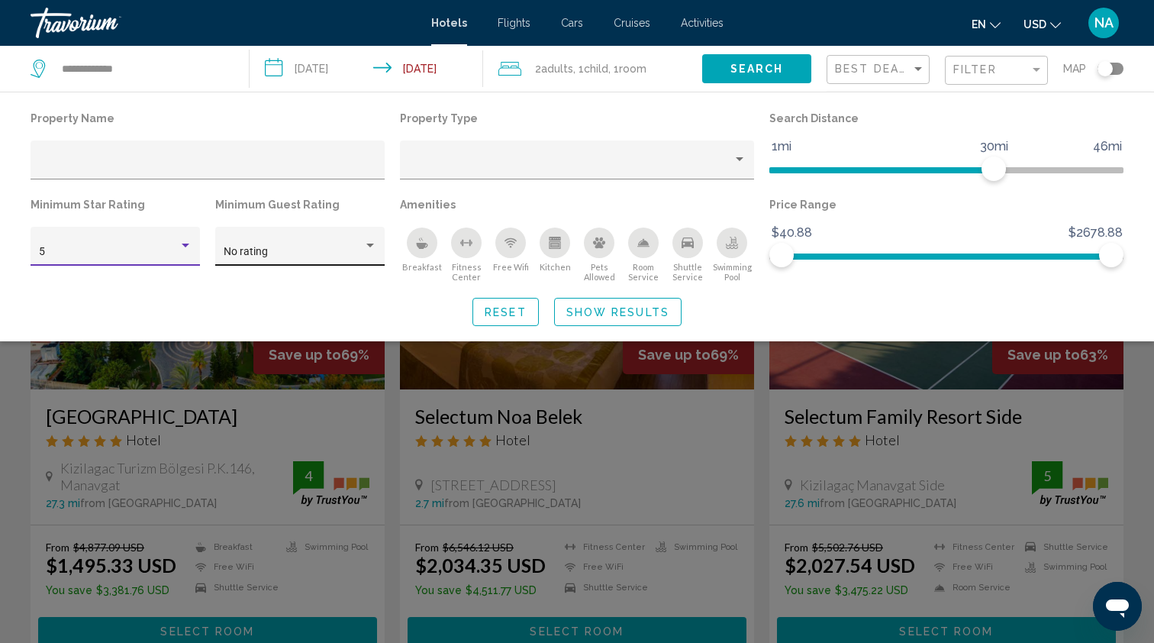
click at [371, 244] on div "Hotel Filters" at bounding box center [370, 246] width 14 height 12
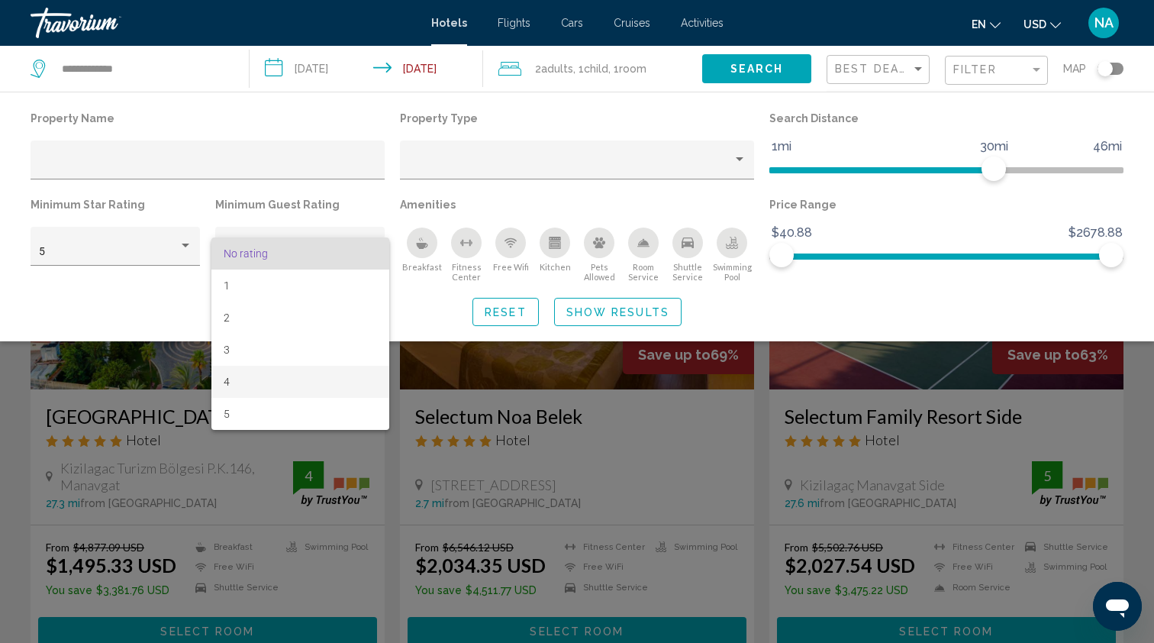
click at [244, 382] on span "4" at bounding box center [300, 382] width 153 height 32
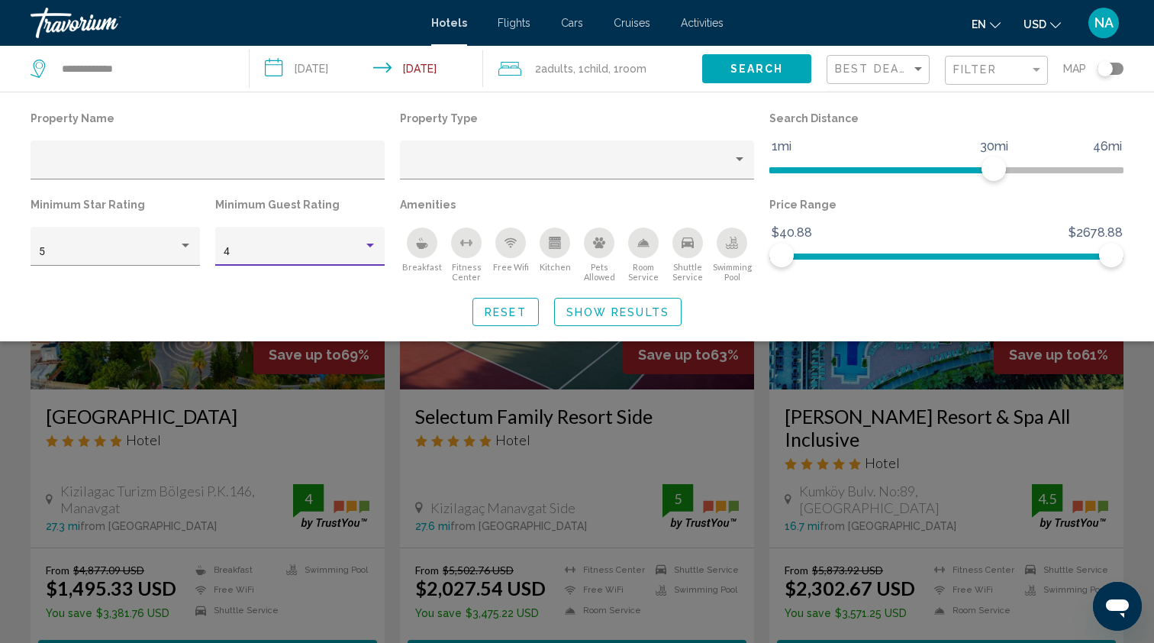
click at [424, 244] on icon "Breakfast" at bounding box center [422, 246] width 11 height 6
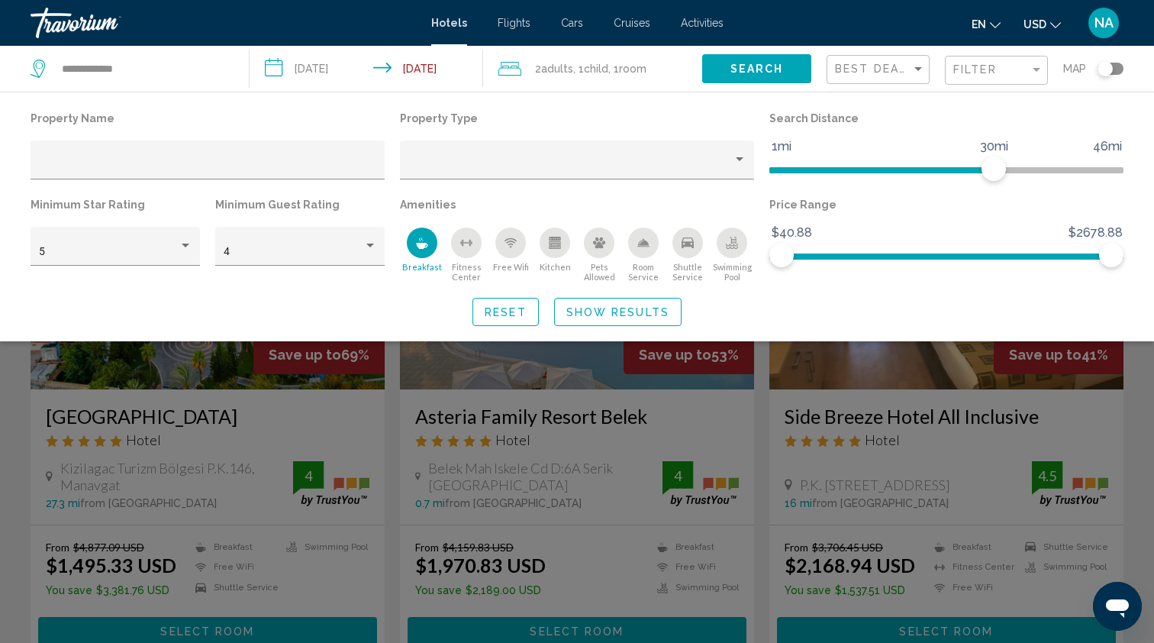
click at [518, 245] on div "Free Wifi" at bounding box center [510, 242] width 31 height 31
click at [608, 318] on span "Show Results" at bounding box center [617, 312] width 103 height 12
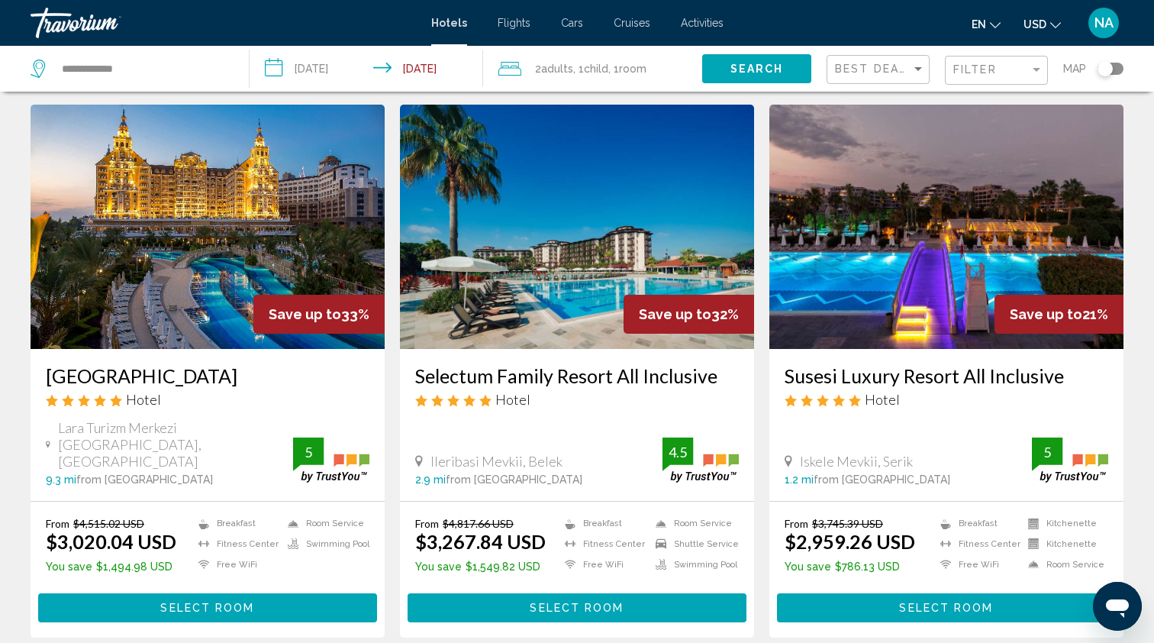
scroll to position [564, 0]
